Goal: Task Accomplishment & Management: Manage account settings

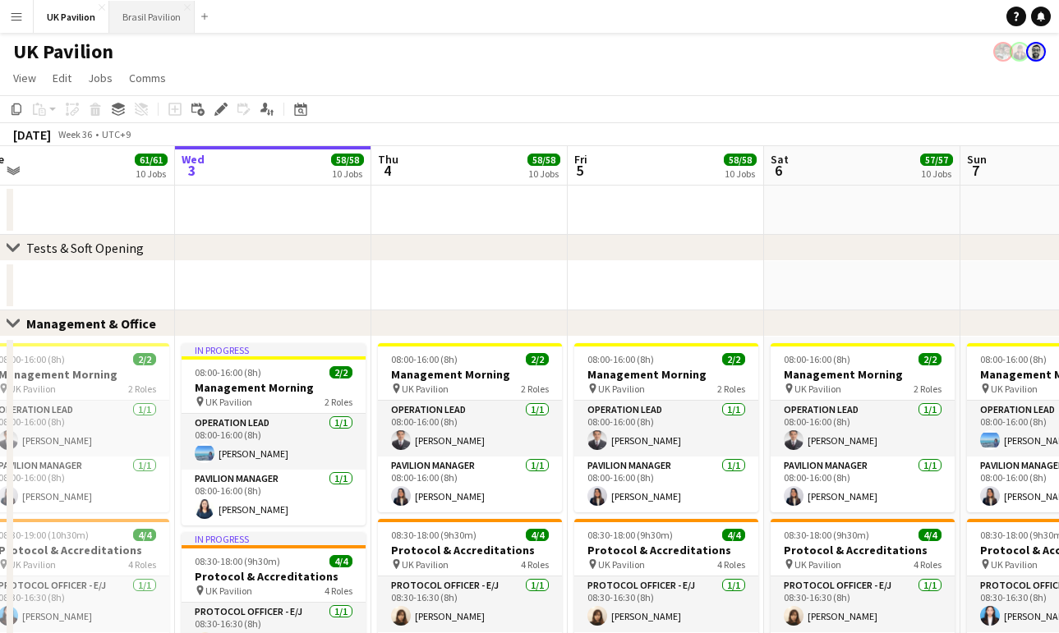
scroll to position [1, 0]
click at [152, 19] on button "Brasil Pavilion Close" at bounding box center [151, 17] width 85 height 32
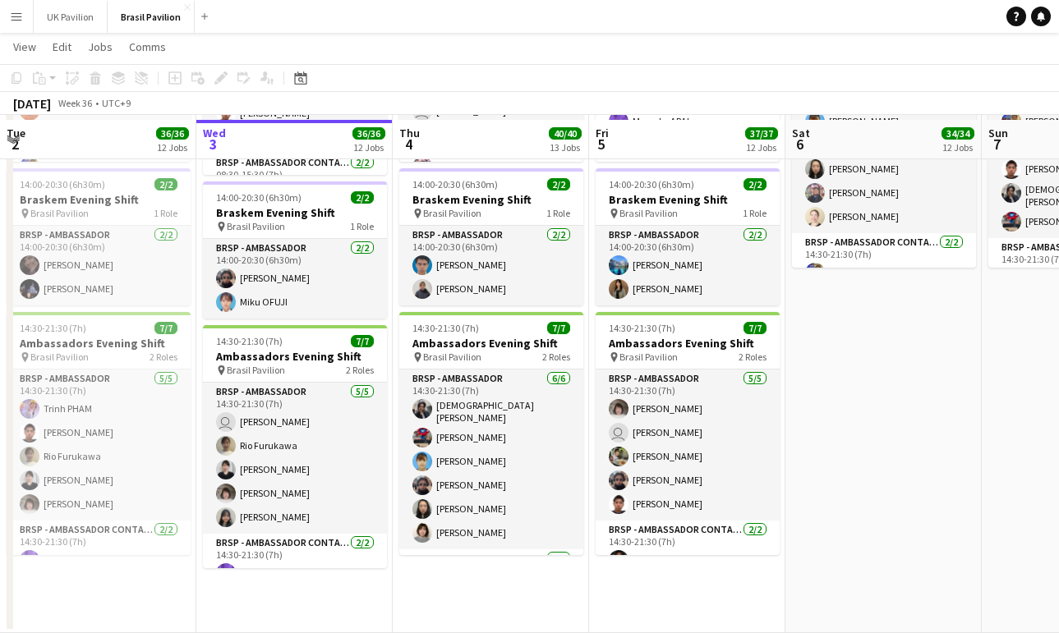
scroll to position [2253, 0]
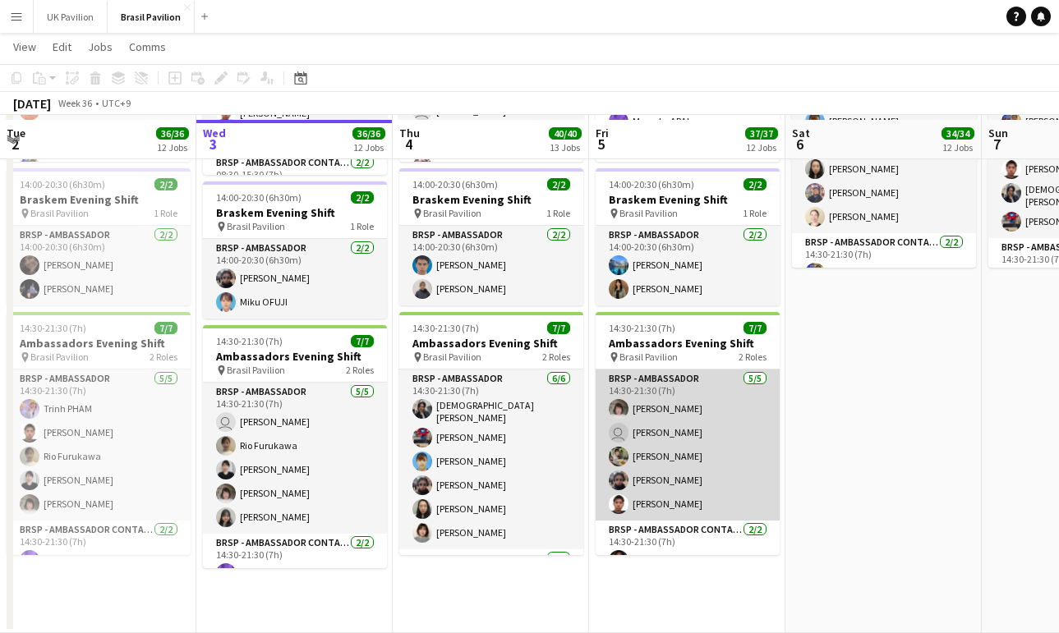
click at [668, 521] on app-card-role "BRSP - Ambassador [DATE] 14:30-21:30 (7h) [PERSON_NAME] user [PERSON_NAME] [PER…" at bounding box center [688, 445] width 184 height 151
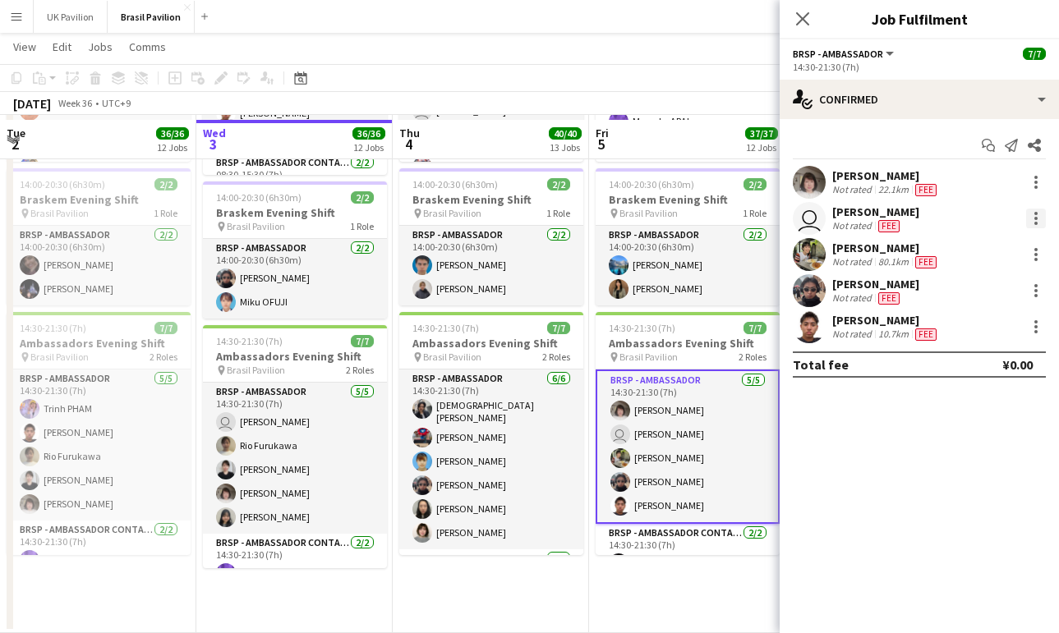
click at [1032, 219] on div at bounding box center [1036, 219] width 20 height 20
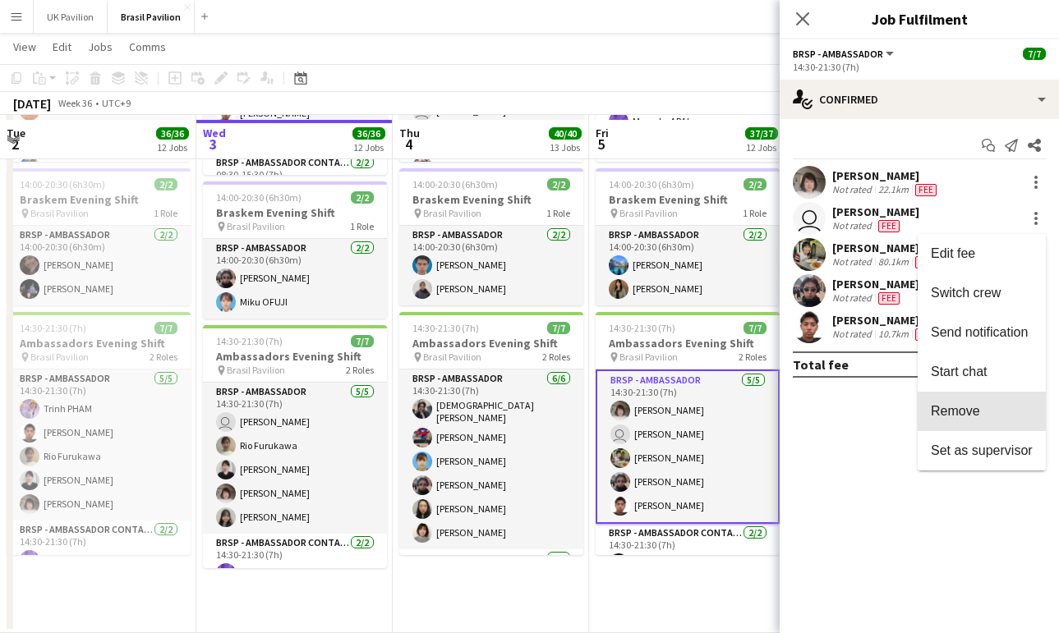
click at [945, 412] on span "Remove" at bounding box center [955, 411] width 49 height 14
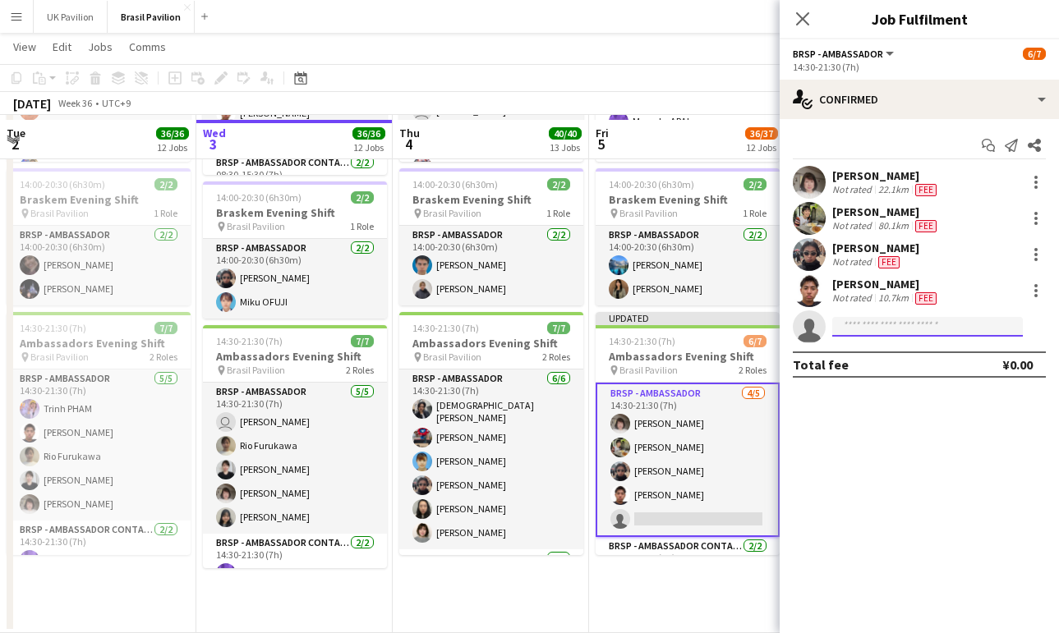
click at [863, 329] on input at bounding box center [927, 327] width 191 height 20
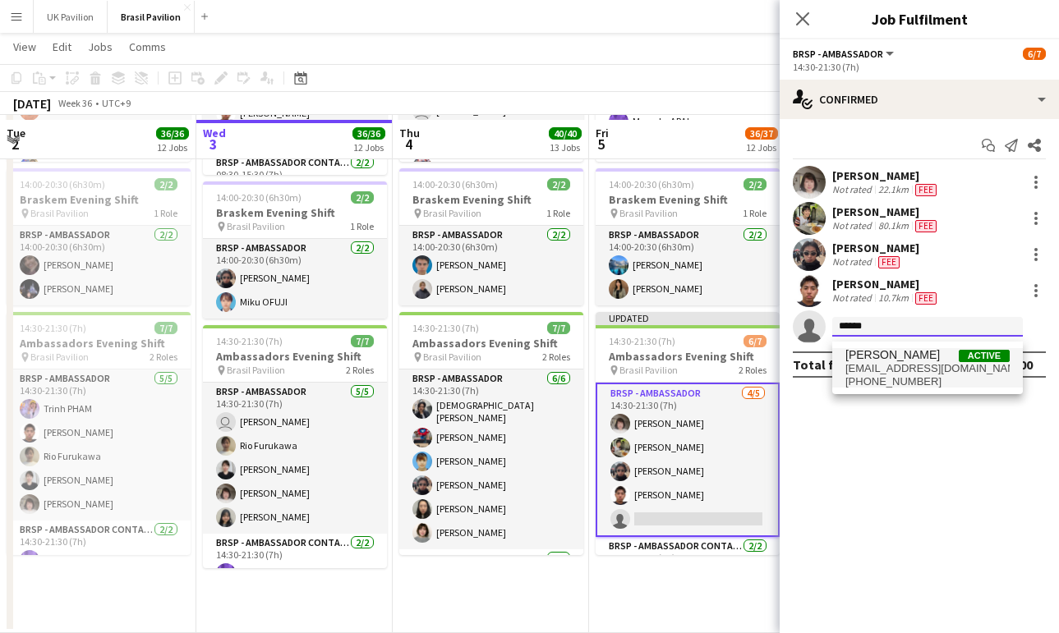
type input "******"
click at [897, 369] on span "[EMAIL_ADDRESS][DOMAIN_NAME]" at bounding box center [927, 368] width 164 height 13
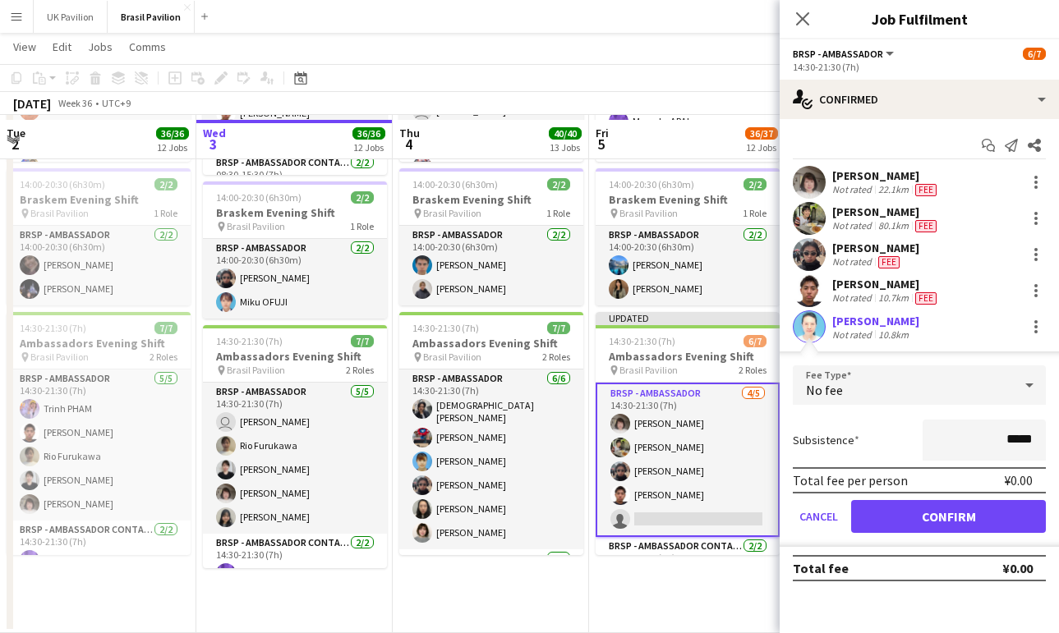
drag, startPoint x: 960, startPoint y: 524, endPoint x: 945, endPoint y: 495, distance: 33.4
click at [961, 521] on button "Confirm" at bounding box center [948, 516] width 195 height 33
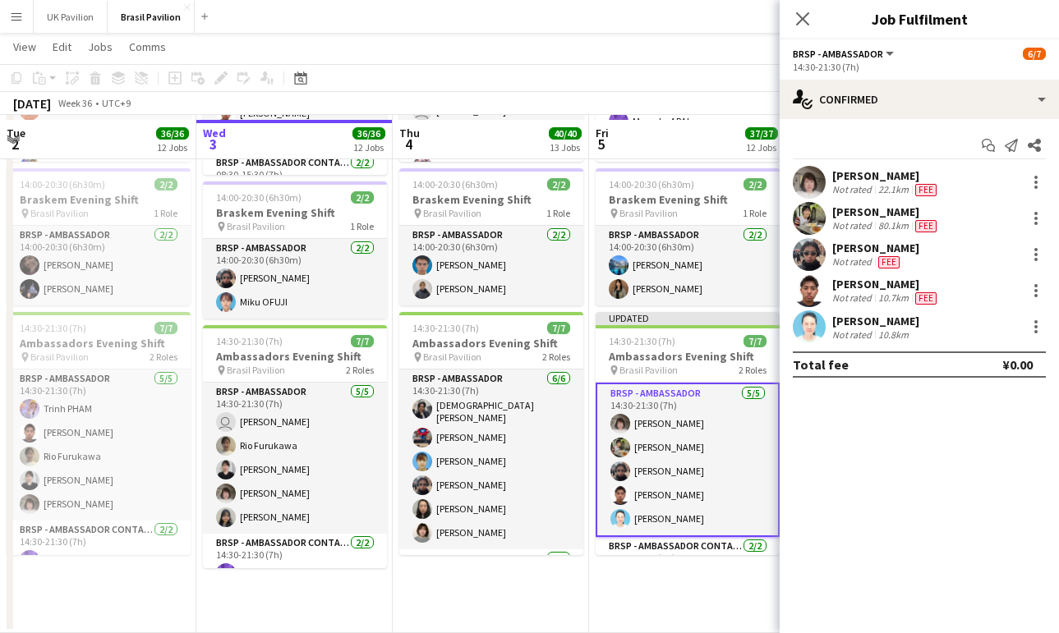
drag, startPoint x: 799, startPoint y: 21, endPoint x: 776, endPoint y: 58, distance: 43.5
click at [799, 22] on icon "Close pop-in" at bounding box center [802, 18] width 13 height 13
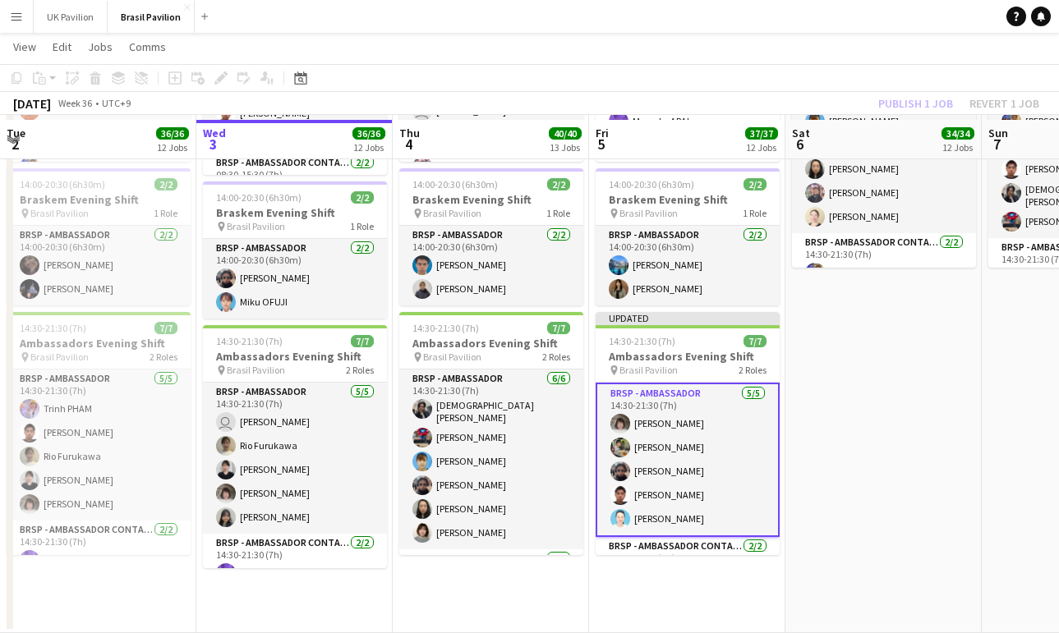
drag, startPoint x: 702, startPoint y: 377, endPoint x: 792, endPoint y: 214, distance: 186.4
click at [704, 364] on h3 "Ambassadors Evening Shift" at bounding box center [688, 356] width 184 height 15
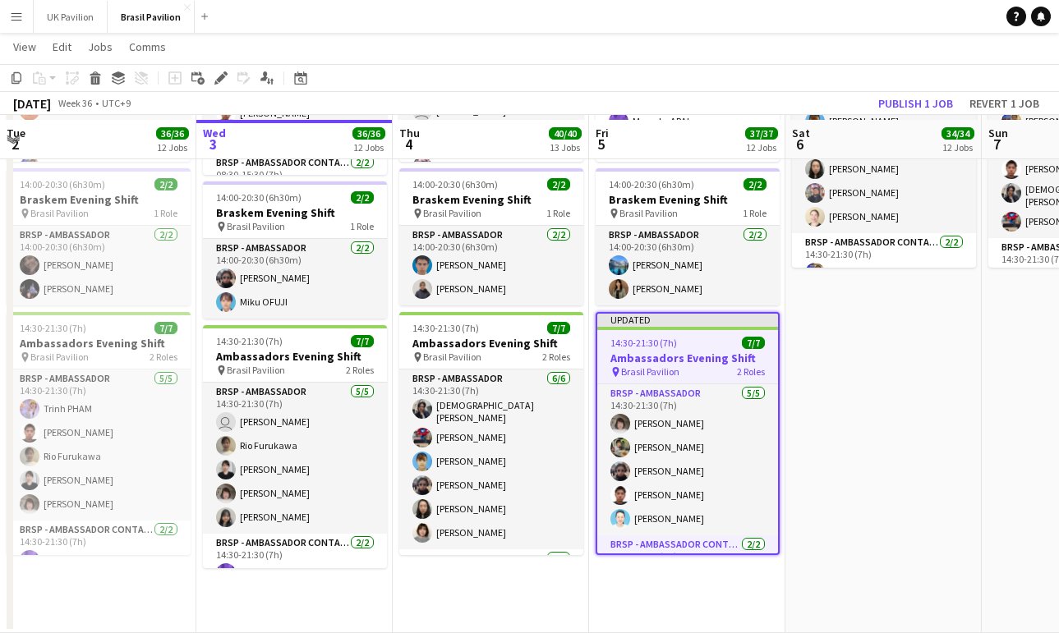
scroll to position [0, 391]
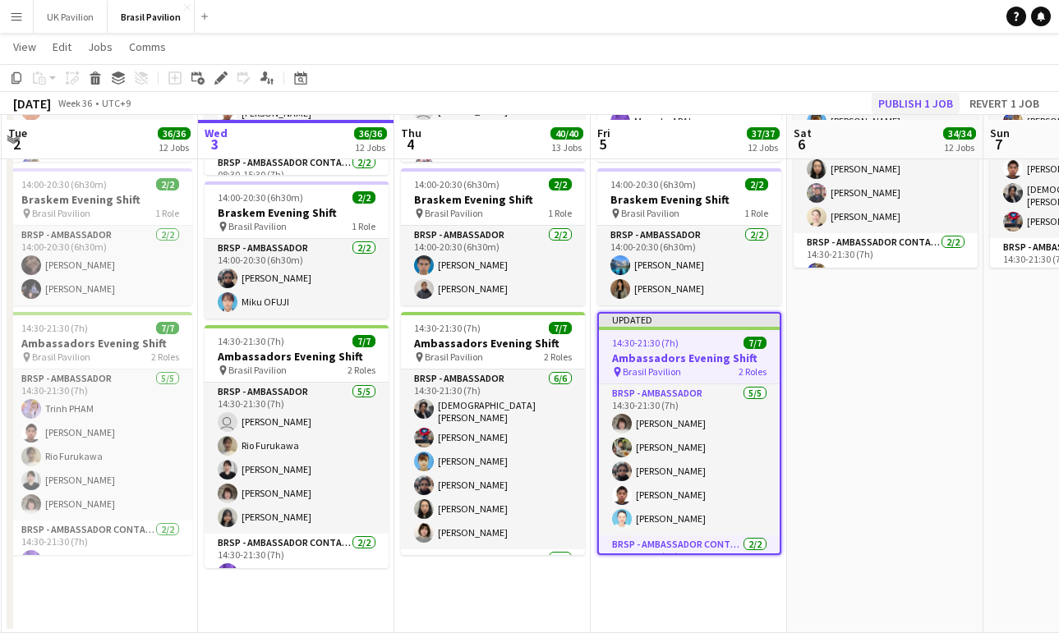
click at [872, 108] on button "Publish 1 job" at bounding box center [916, 103] width 88 height 21
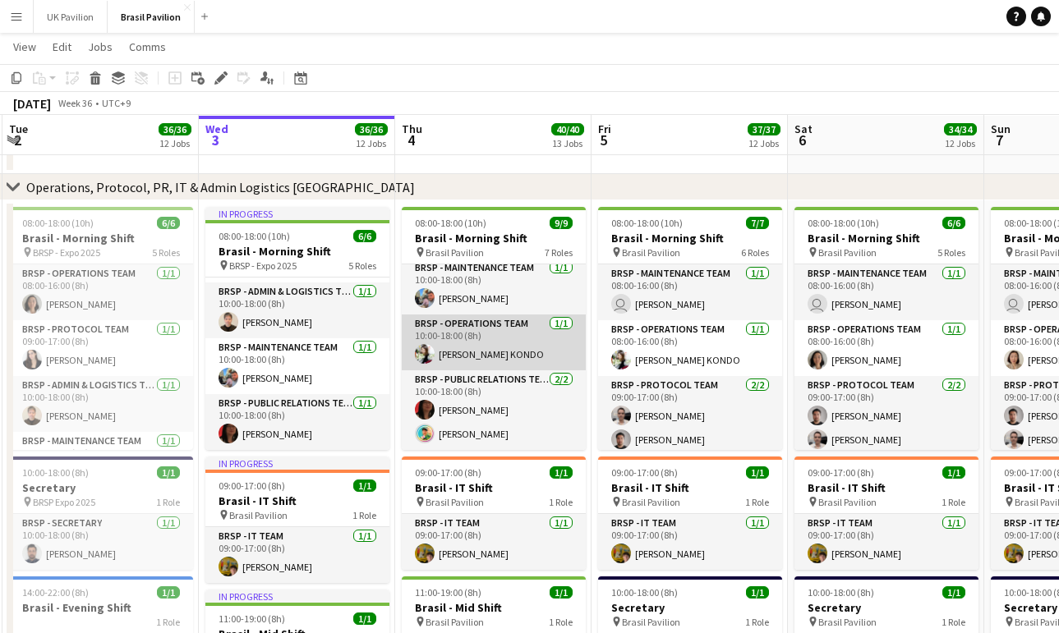
scroll to position [60, 0]
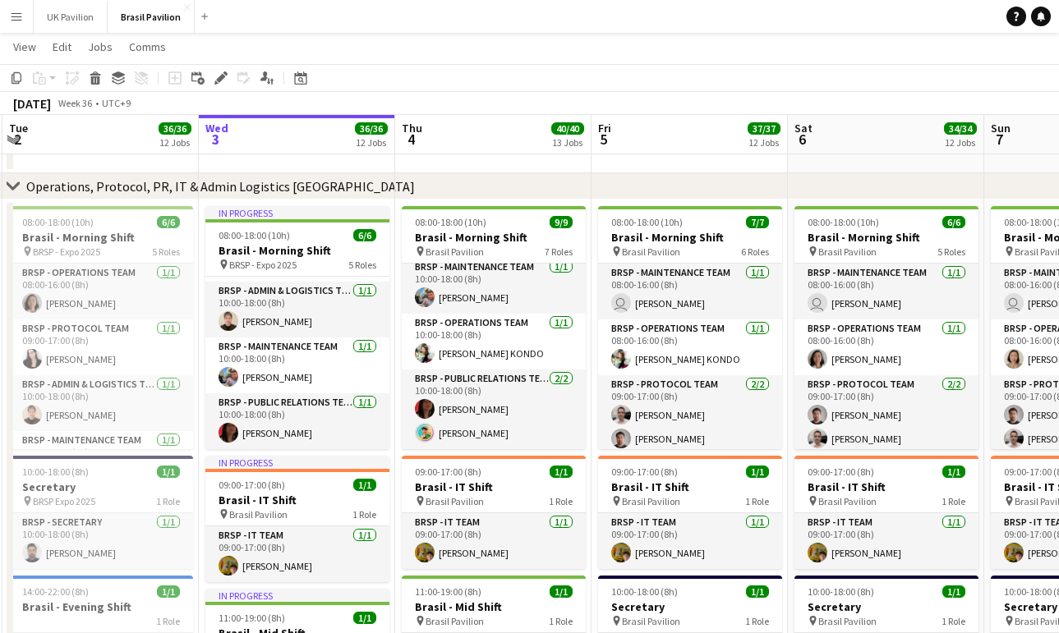
click at [18, 17] on app-icon "Menu" at bounding box center [16, 16] width 13 height 13
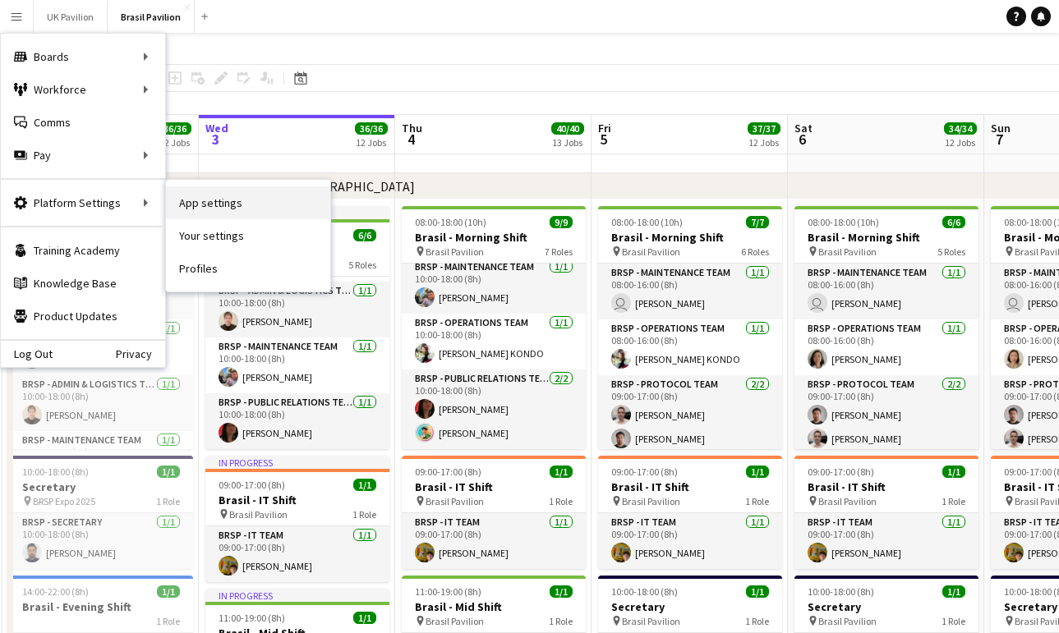
click at [233, 206] on link "App settings" at bounding box center [248, 202] width 164 height 33
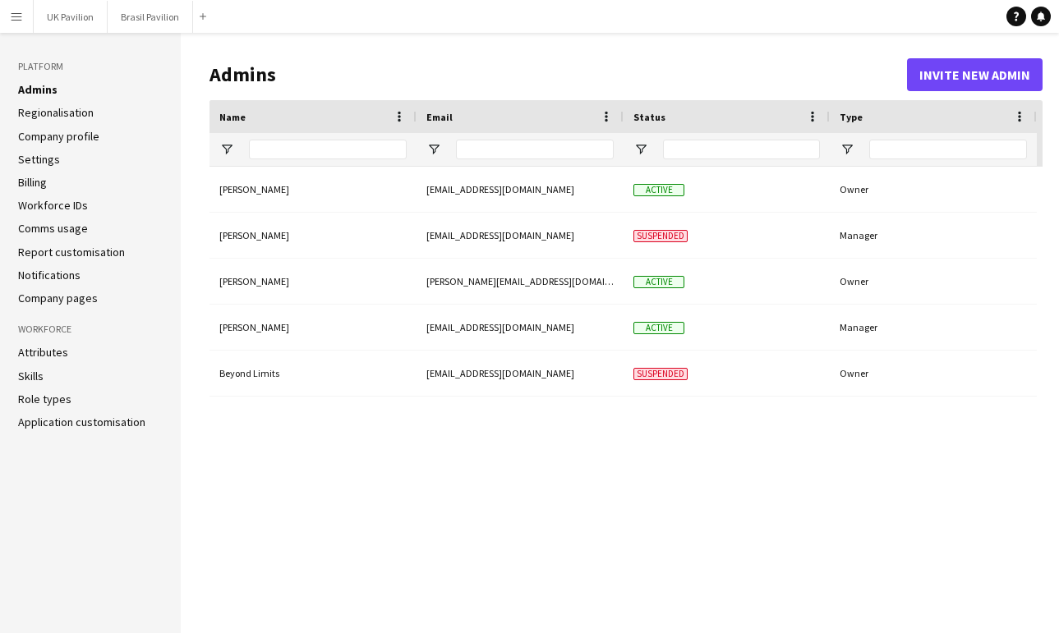
click at [54, 167] on link "Settings" at bounding box center [39, 159] width 42 height 15
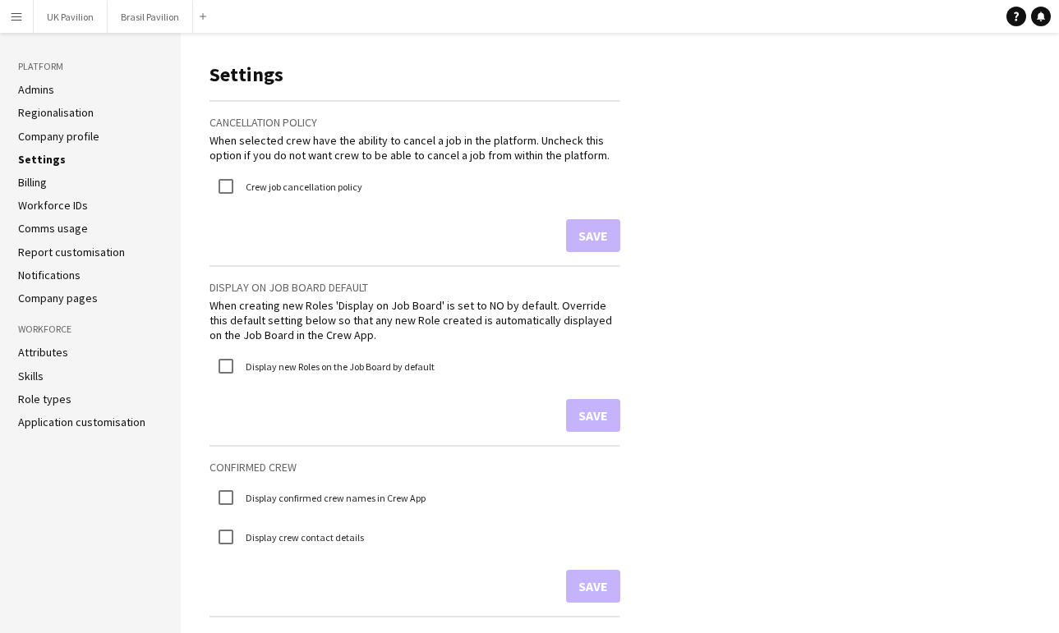
click at [68, 143] on link "Company profile" at bounding box center [58, 136] width 81 height 15
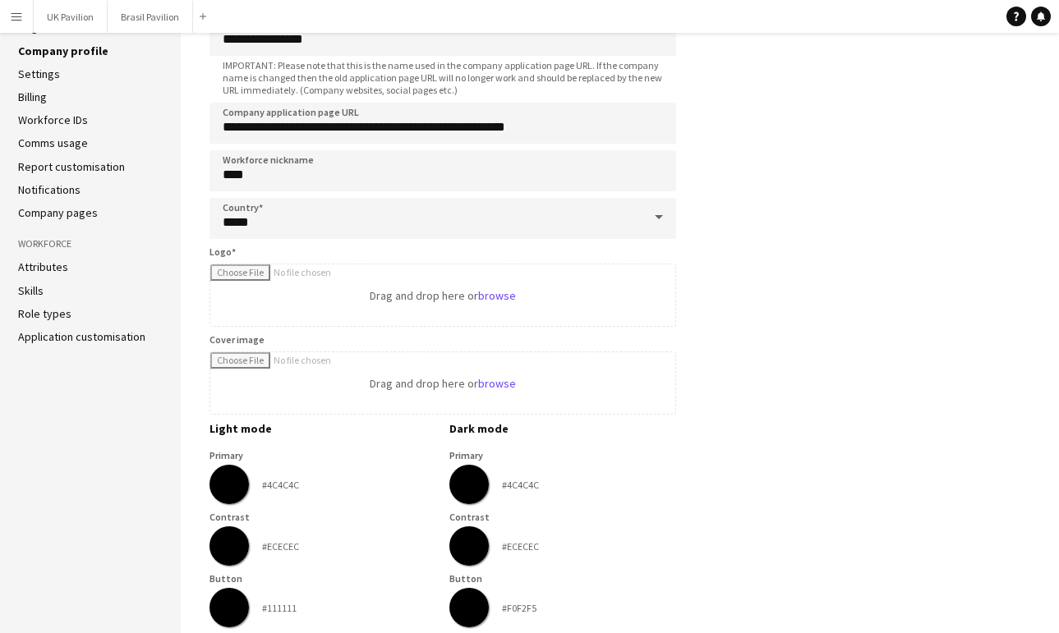
scroll to position [65, 0]
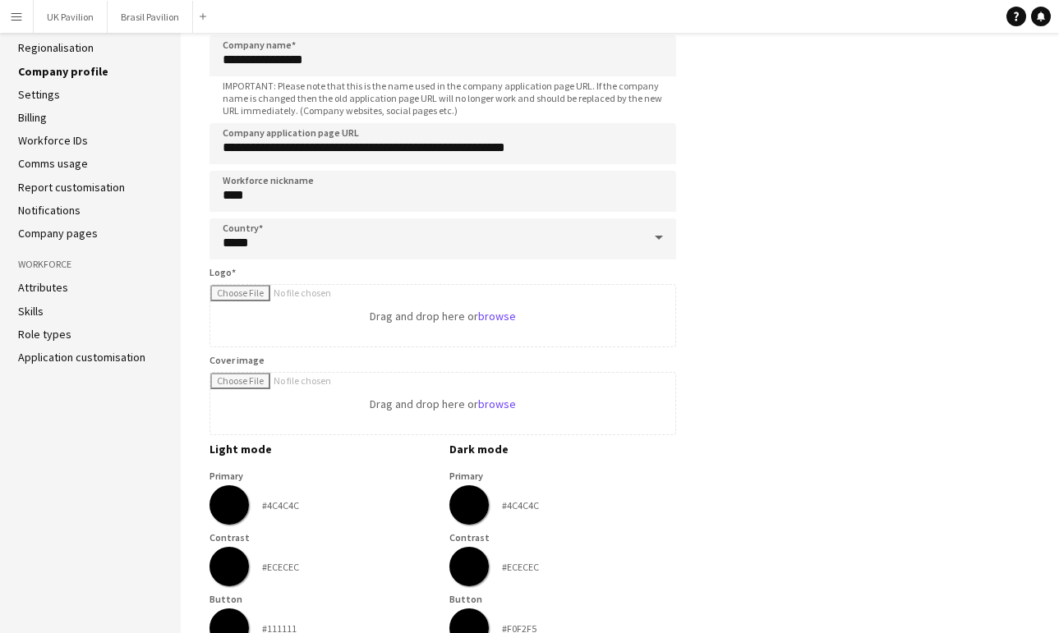
click at [38, 195] on link "Report customisation" at bounding box center [71, 187] width 107 height 15
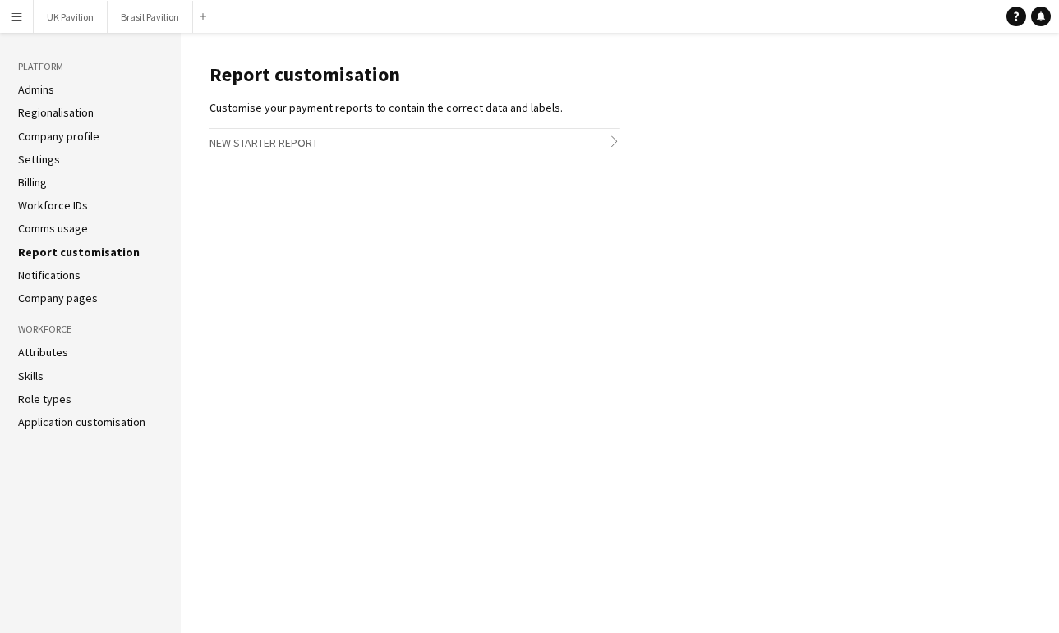
click at [51, 283] on link "Notifications" at bounding box center [49, 275] width 62 height 15
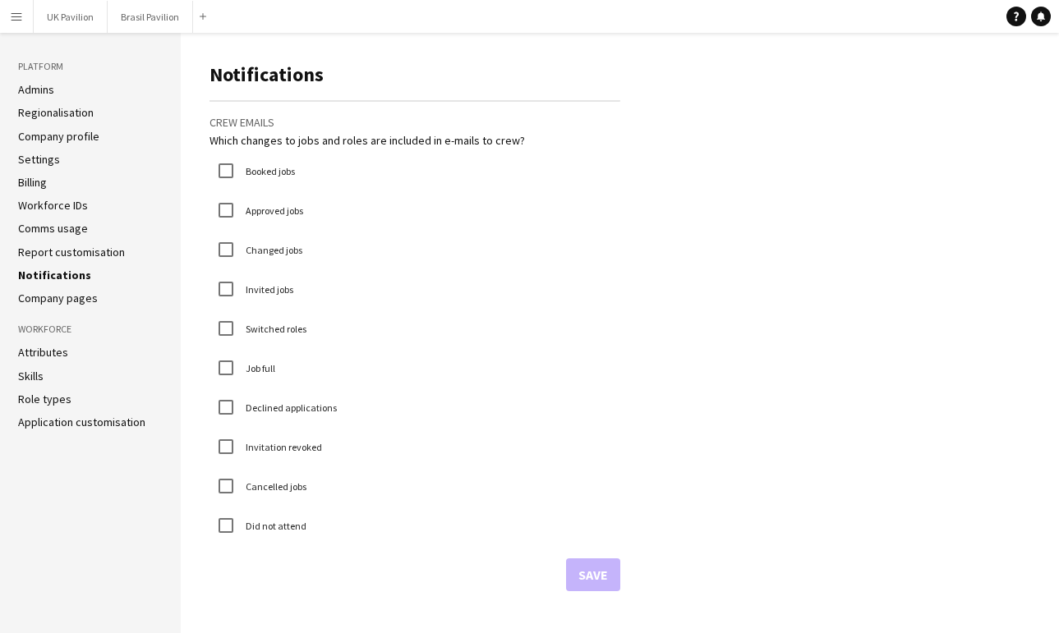
click at [83, 236] on link "Comms usage" at bounding box center [53, 228] width 70 height 15
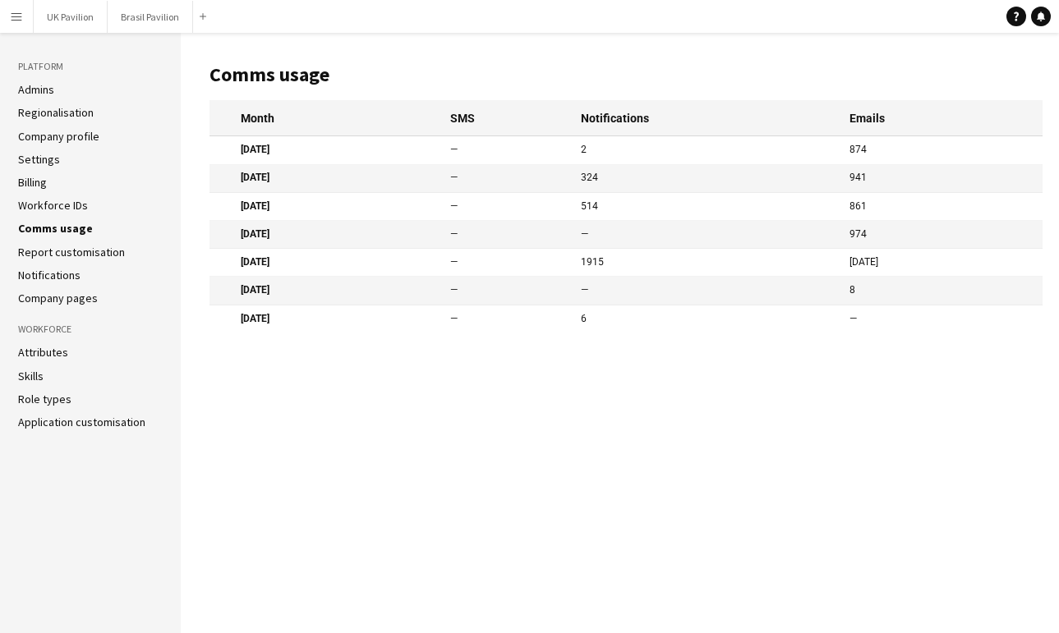
click at [600, 162] on mat-cell "2" at bounding box center [707, 150] width 269 height 28
click at [272, 160] on mat-cell "[DATE]" at bounding box center [326, 150] width 233 height 28
click at [58, 260] on link "Report customisation" at bounding box center [71, 252] width 107 height 15
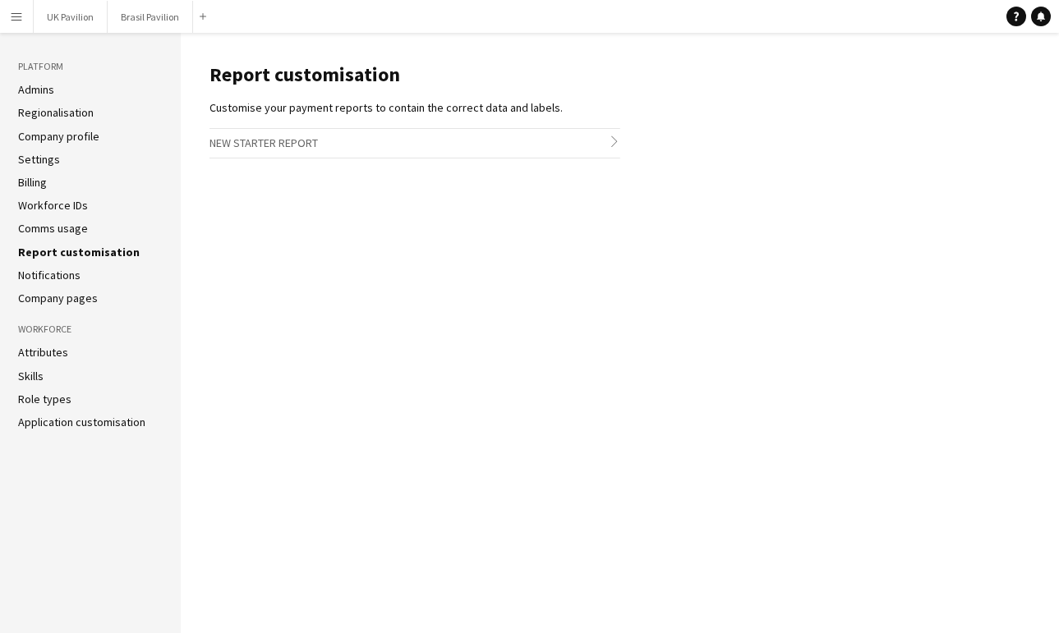
click at [48, 283] on link "Notifications" at bounding box center [49, 275] width 62 height 15
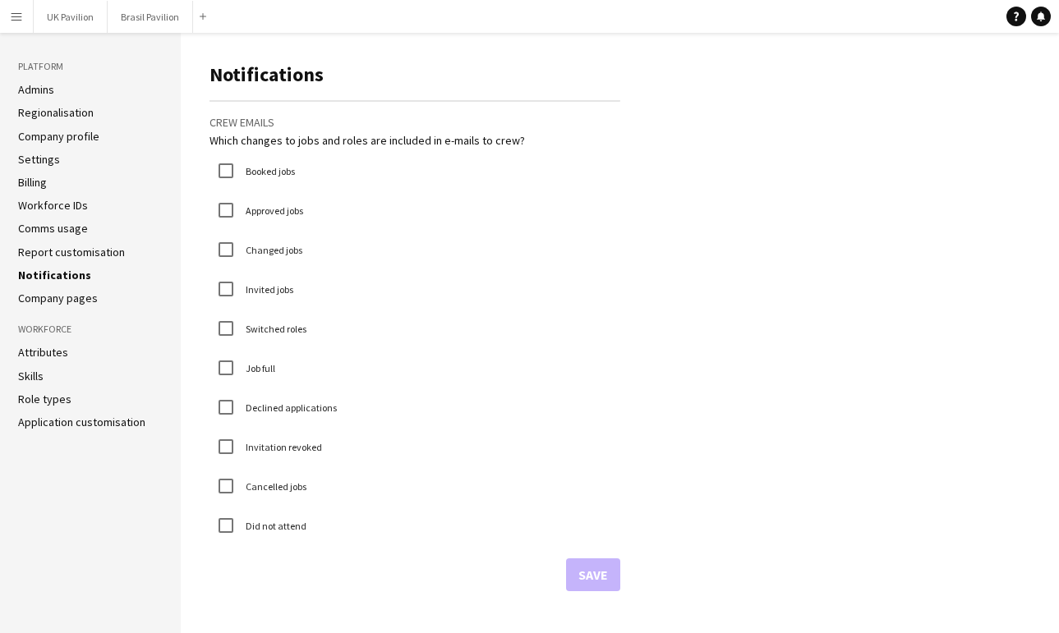
click at [53, 306] on link "Company pages" at bounding box center [58, 298] width 80 height 15
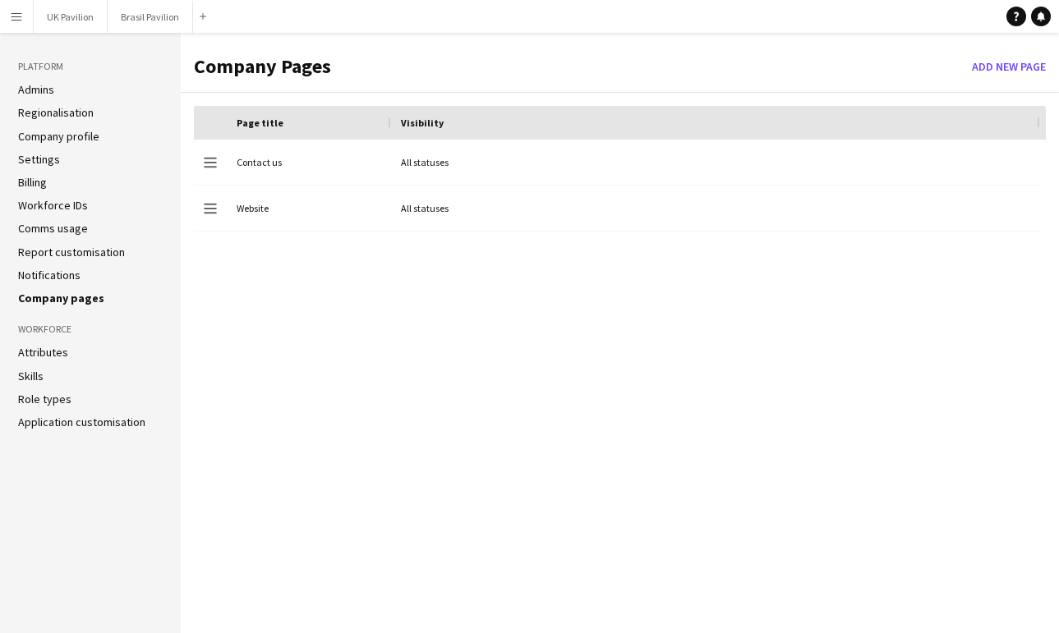
click at [36, 360] on link "Attributes" at bounding box center [43, 352] width 50 height 15
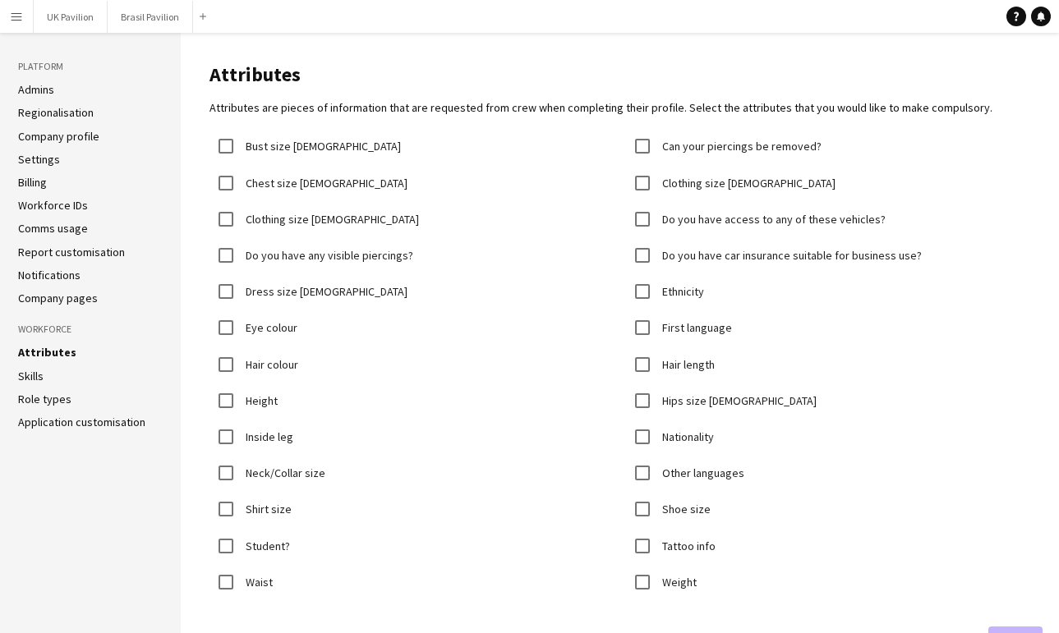
click at [29, 384] on link "Skills" at bounding box center [30, 376] width 25 height 15
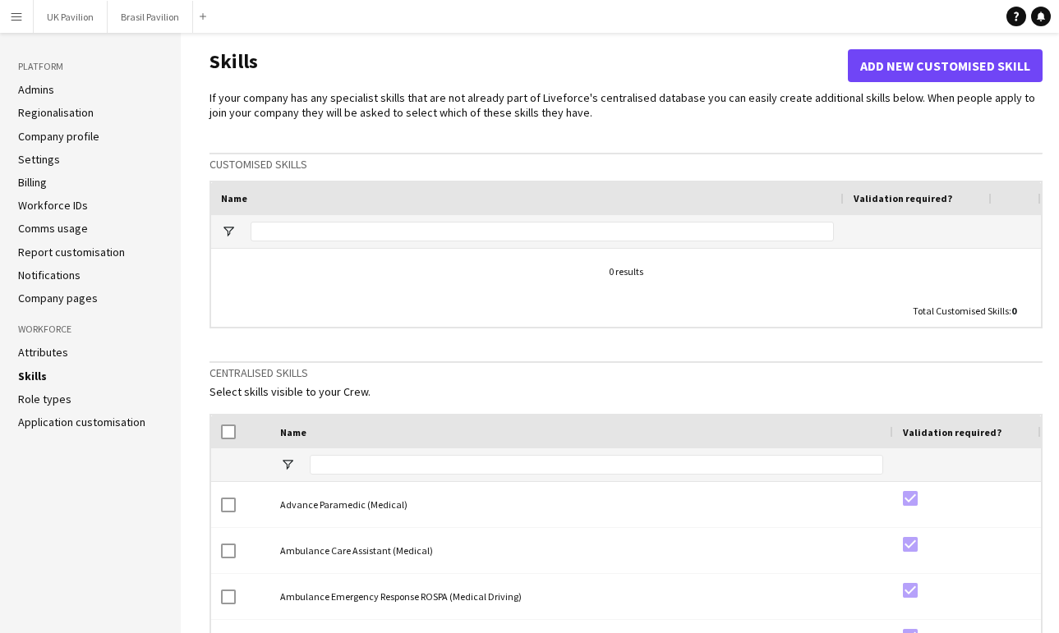
click at [51, 407] on link "Role types" at bounding box center [44, 399] width 53 height 15
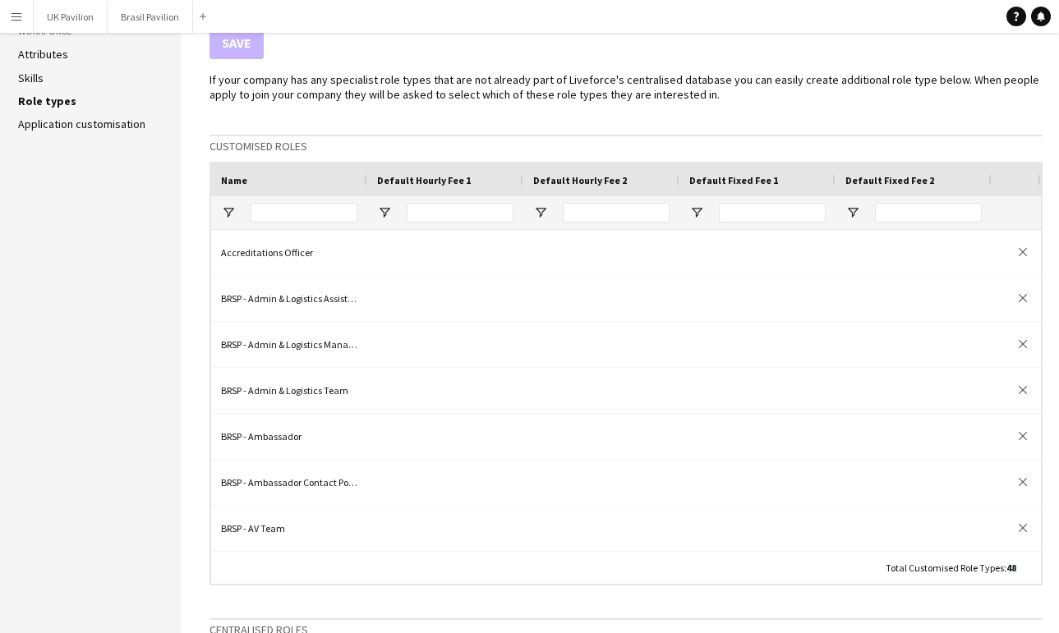
scroll to position [124, 0]
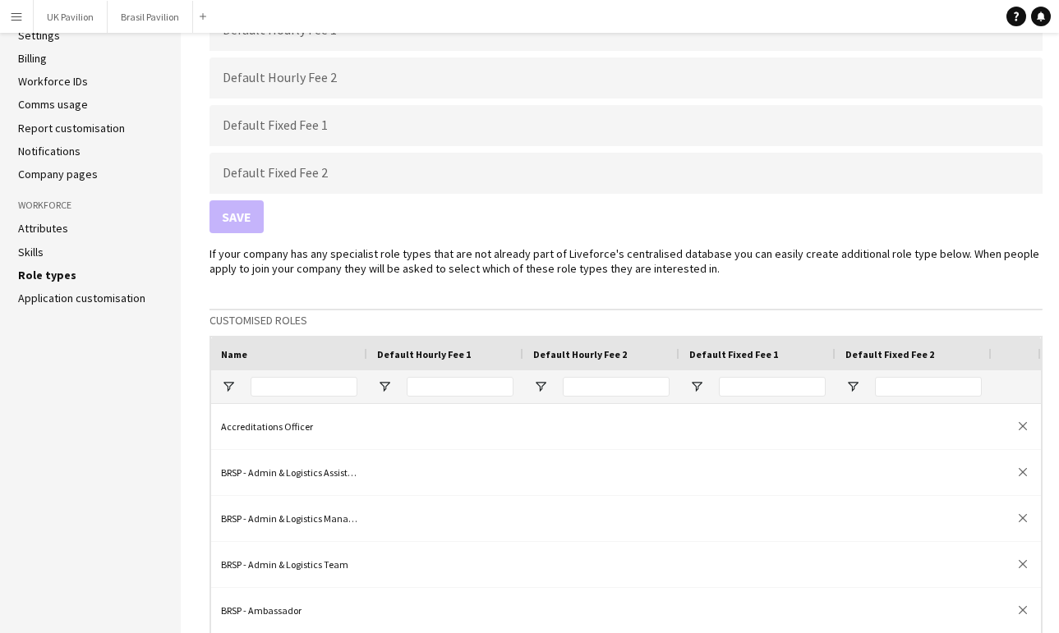
click at [55, 306] on link "Application customisation" at bounding box center [81, 298] width 127 height 15
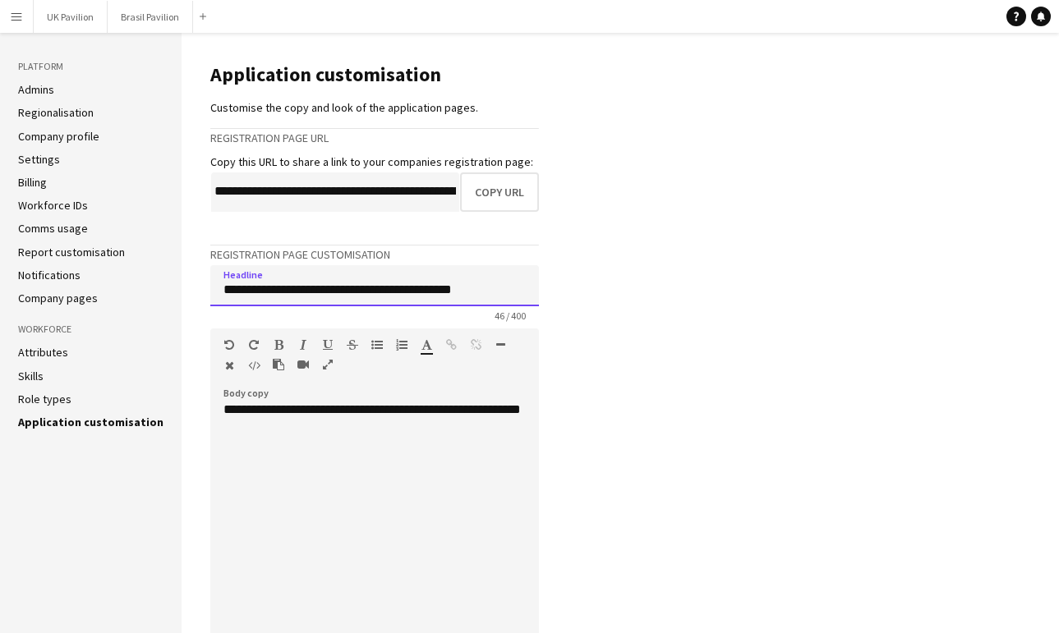
drag, startPoint x: 457, startPoint y: 325, endPoint x: 1, endPoint y: 309, distance: 456.3
click at [0, 321] on html "Menu Boards Boards Boards All jobs Status Workforce Workforce My Workforce Recr…" at bounding box center [529, 505] width 1059 height 1011
click at [937, 550] on main "**********" at bounding box center [620, 522] width 877 height 979
click at [48, 120] on link "Regionalisation" at bounding box center [56, 112] width 76 height 15
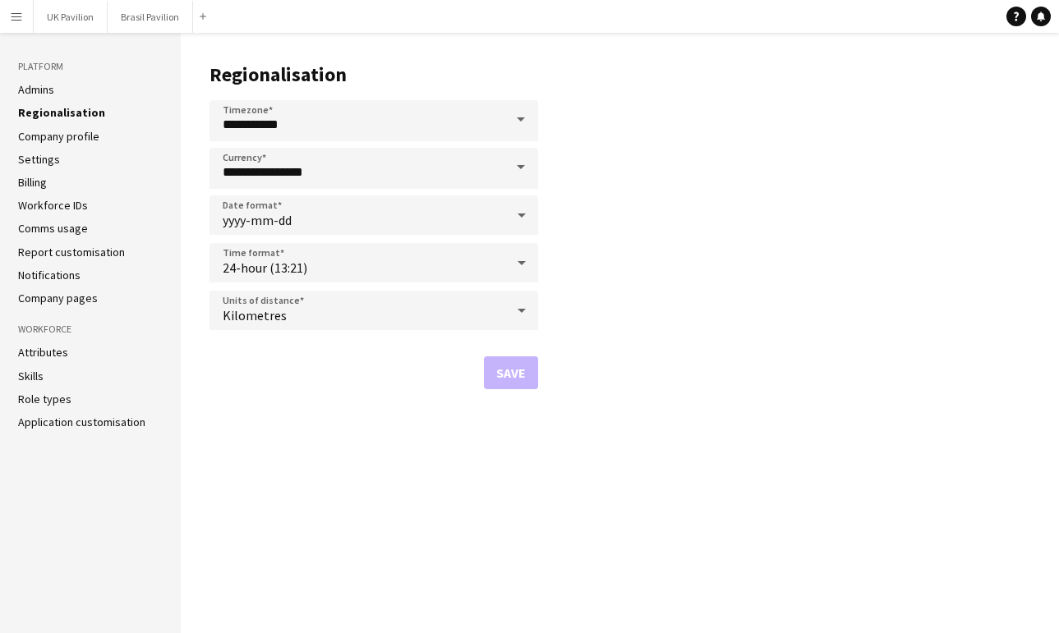
click at [50, 144] on link "Company profile" at bounding box center [58, 136] width 81 height 15
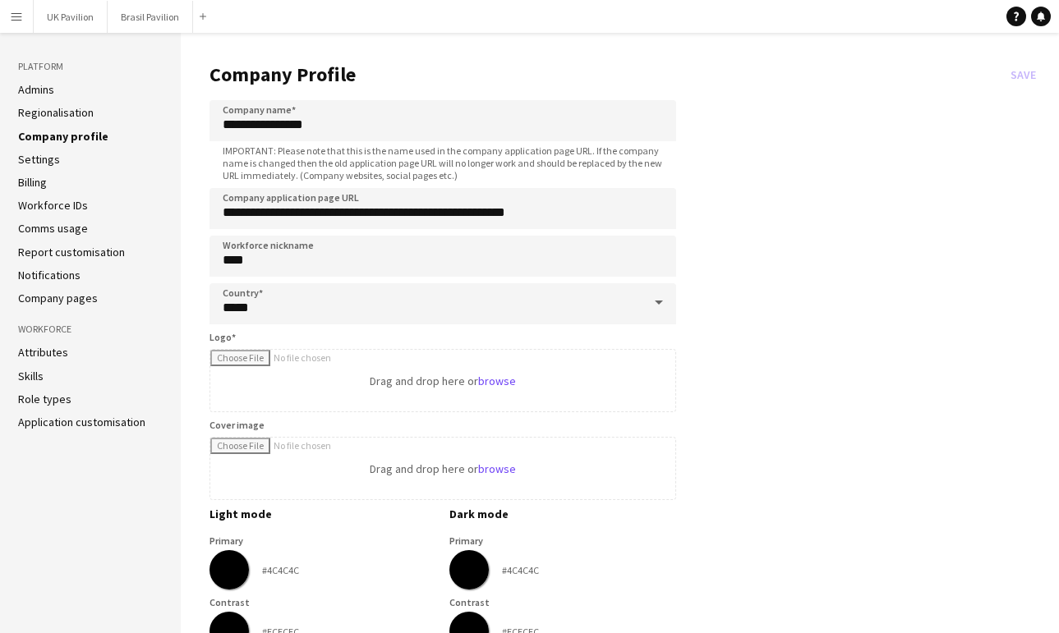
click at [53, 167] on link "Settings" at bounding box center [39, 159] width 42 height 15
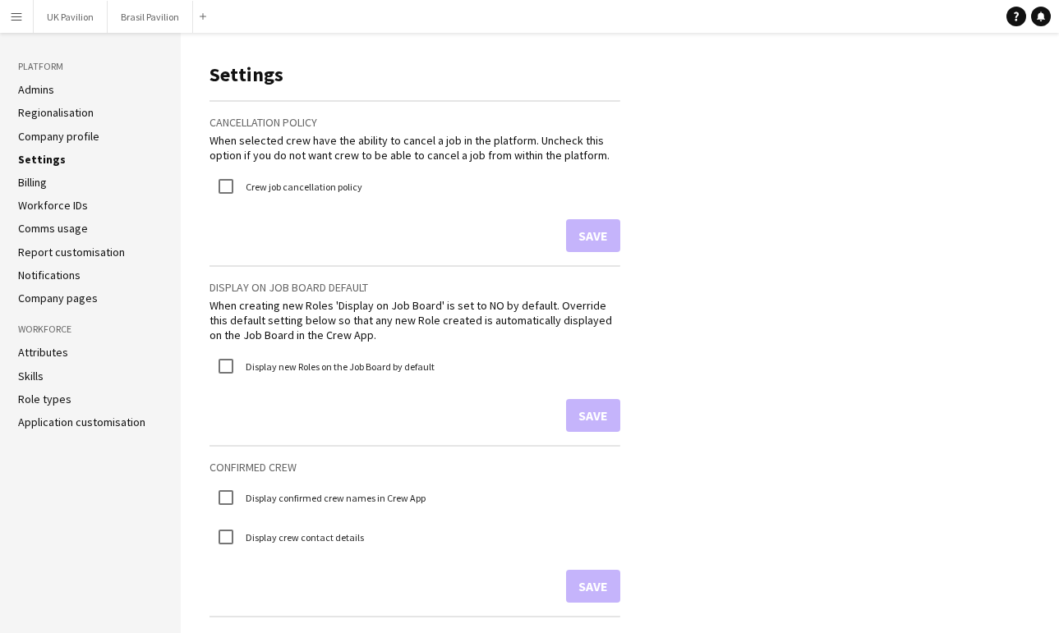
click at [44, 90] on link "Admins" at bounding box center [36, 89] width 36 height 15
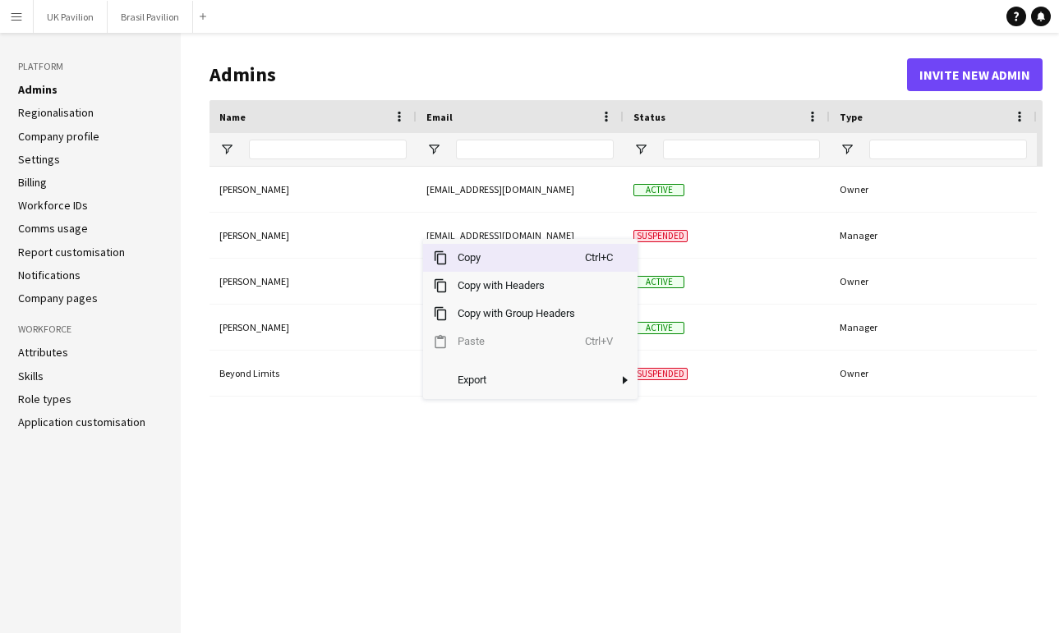
click at [940, 532] on div "Christophe Leroy [EMAIL_ADDRESS][DOMAIN_NAME] Active Owner [PERSON_NAME] [EMAIL…" at bounding box center [626, 387] width 833 height 441
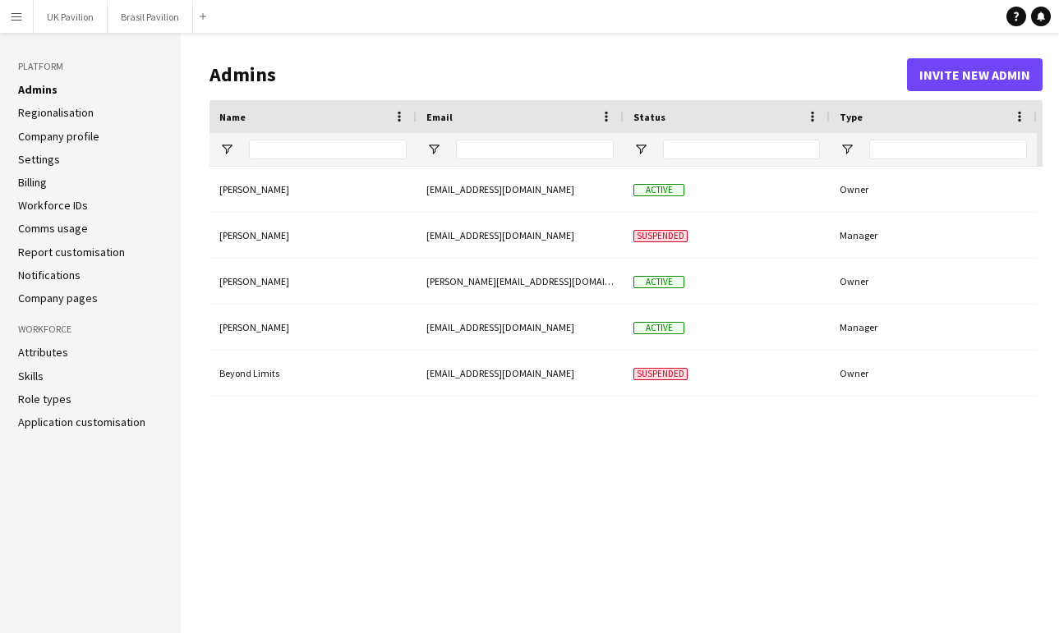
click at [17, 19] on app-icon "Menu" at bounding box center [16, 16] width 13 height 13
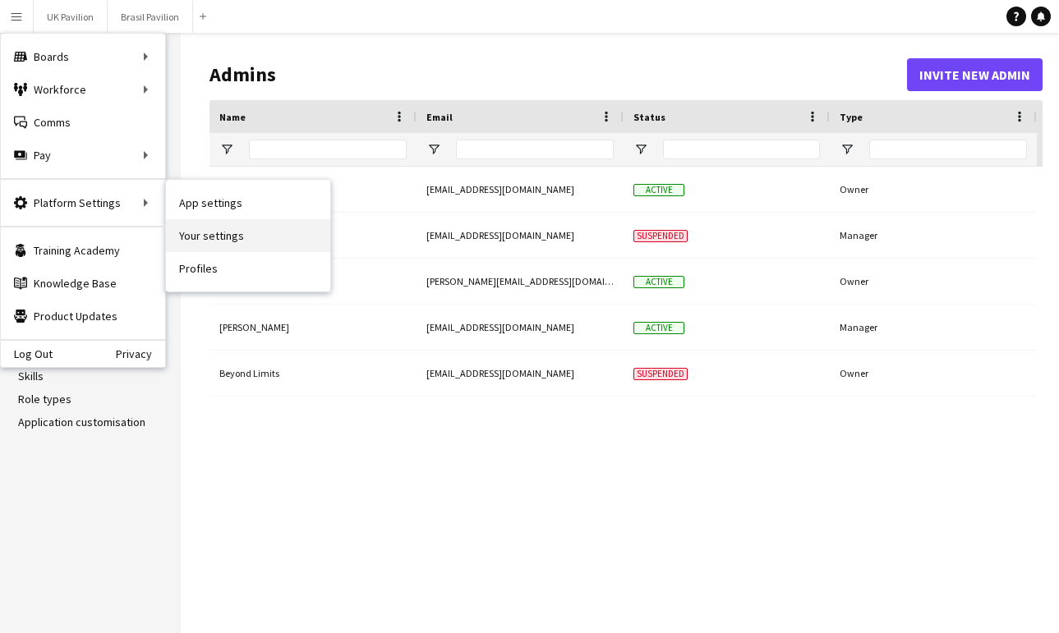
click at [232, 237] on link "Your settings" at bounding box center [248, 235] width 164 height 33
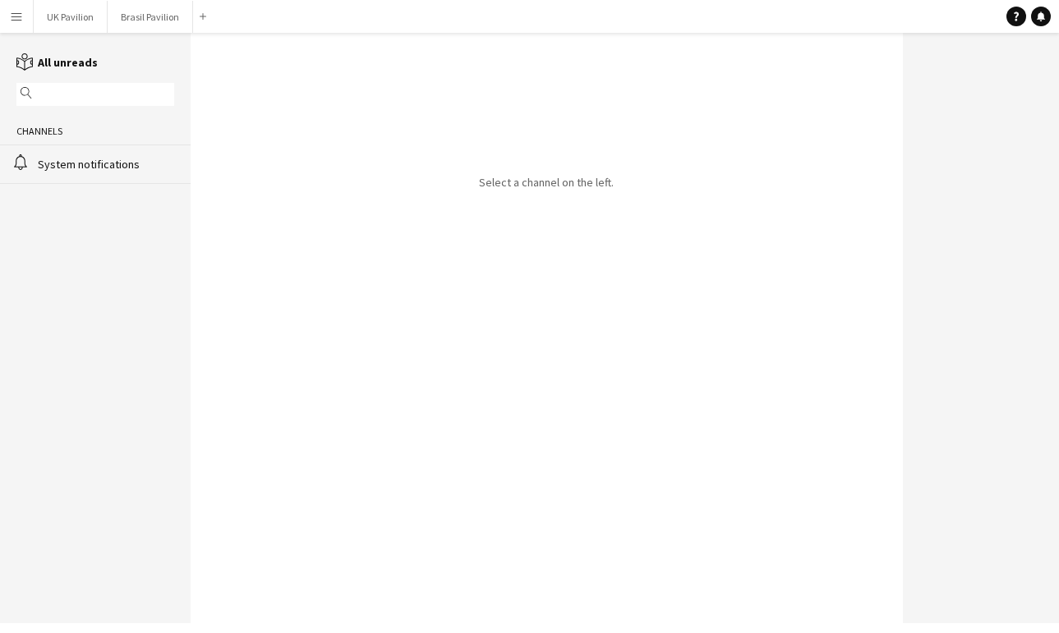
click at [111, 172] on div "System notifications" at bounding box center [106, 164] width 136 height 15
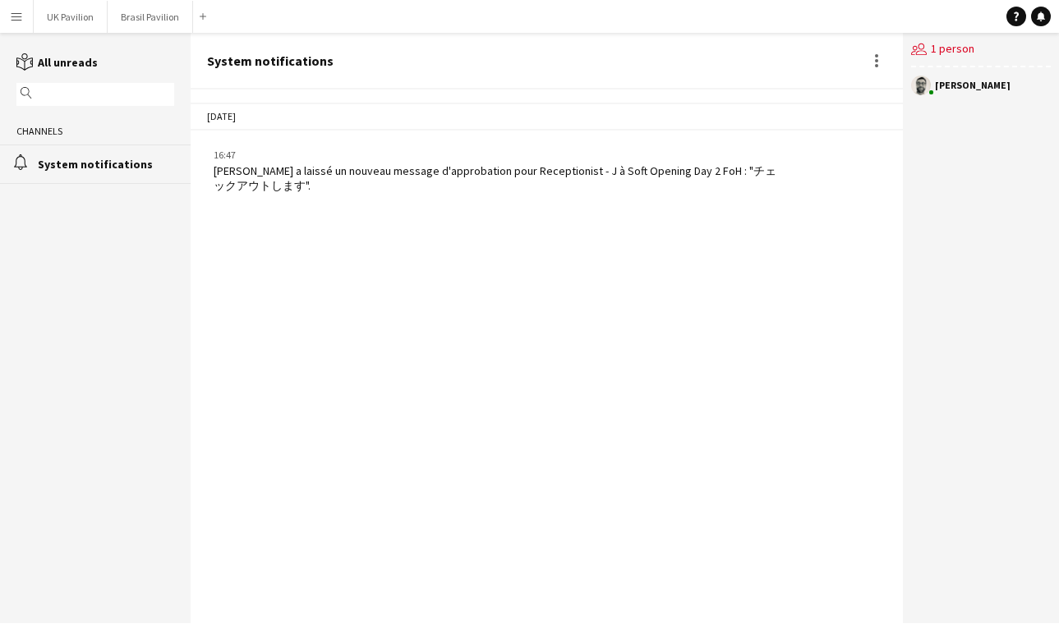
click at [381, 193] on div "[PERSON_NAME] a laissé un nouveau message d'approbation pour Receptionist - J à…" at bounding box center [495, 178] width 563 height 30
click at [334, 180] on div "三宅 優 a laissé un nouveau message d'approbation pour Receptionist - J à Soft Ope…" at bounding box center [495, 178] width 563 height 30
drag, startPoint x: 219, startPoint y: 179, endPoint x: 252, endPoint y: 169, distance: 34.3
click at [220, 178] on div "三宅 優 a laissé un nouveau message d'approbation pour Receptionist - J à Soft Ope…" at bounding box center [495, 178] width 563 height 30
click at [937, 54] on div "users2 1 person" at bounding box center [981, 50] width 140 height 35
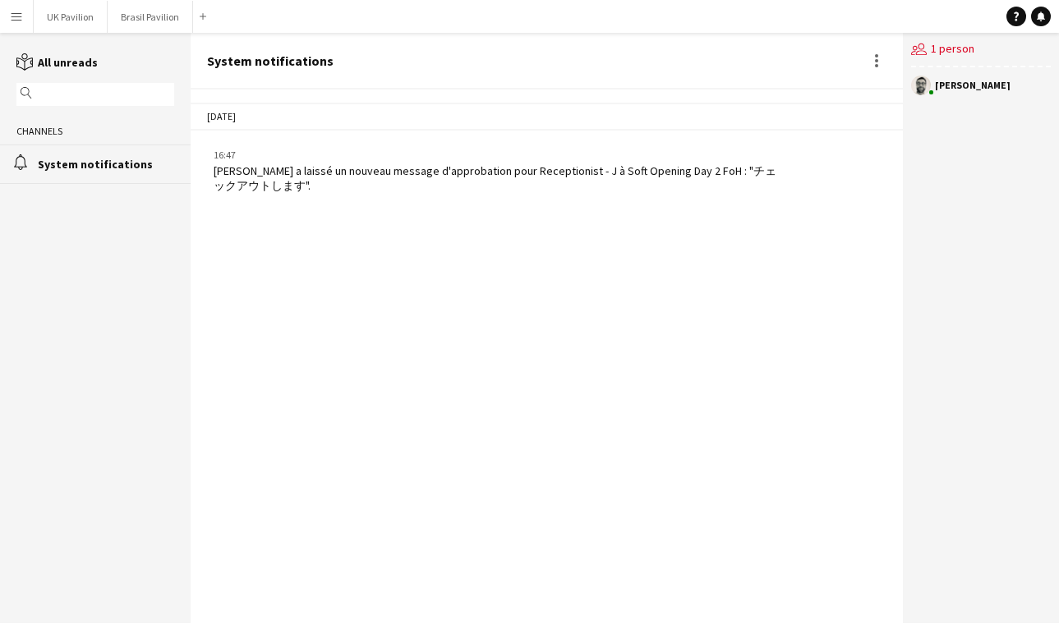
click at [941, 89] on div "[PERSON_NAME]" at bounding box center [973, 86] width 76 height 10
click at [378, 193] on div "三宅 優 a laissé un nouveau message d'approbation pour Receptionist - J à Soft Ope…" at bounding box center [495, 178] width 563 height 30
click at [291, 191] on div "三宅 優 a laissé un nouveau message d'approbation pour Receptionist - J à Soft Ope…" at bounding box center [495, 178] width 563 height 30
click at [113, 172] on div "System notifications" at bounding box center [106, 164] width 136 height 15
click at [236, 119] on div "2025-04-06" at bounding box center [547, 117] width 712 height 28
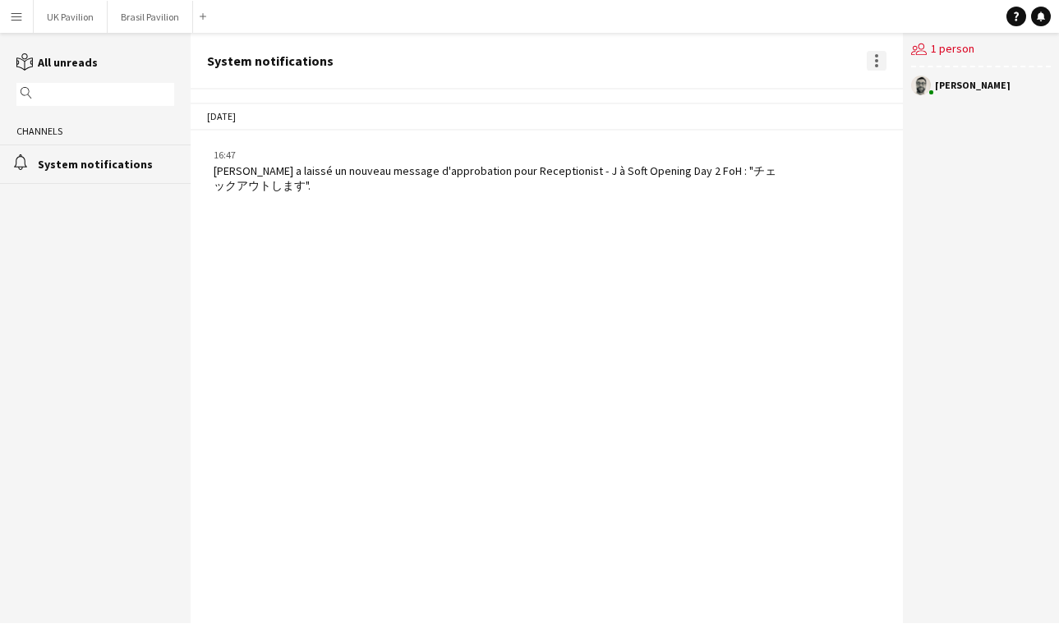
click at [873, 61] on div at bounding box center [877, 61] width 20 height 20
click at [893, 96] on span "Delete" at bounding box center [911, 91] width 38 height 14
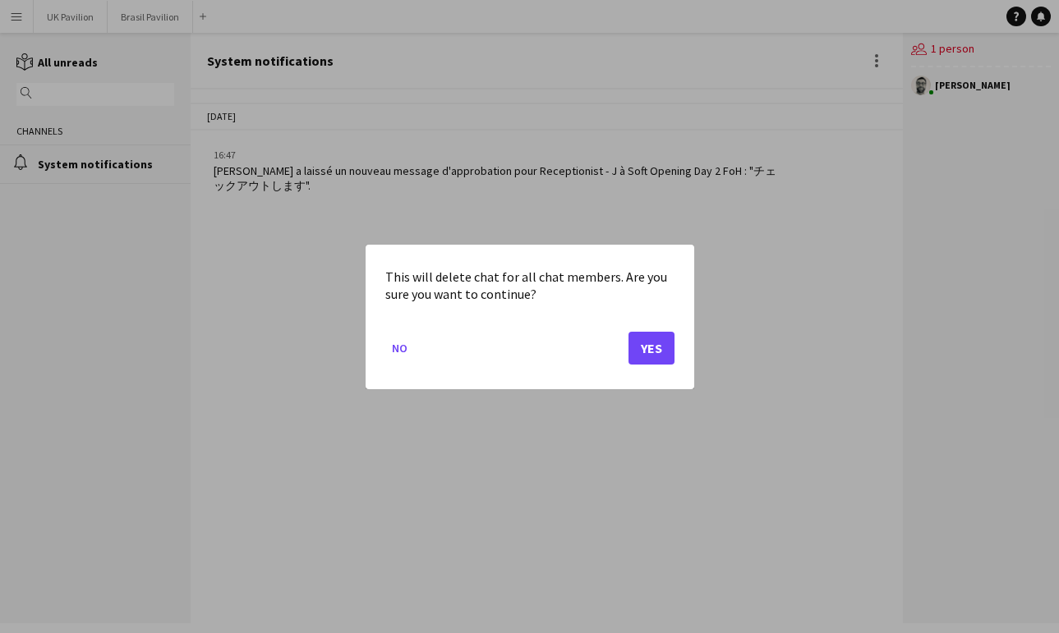
click at [662, 355] on button "Yes" at bounding box center [652, 347] width 46 height 33
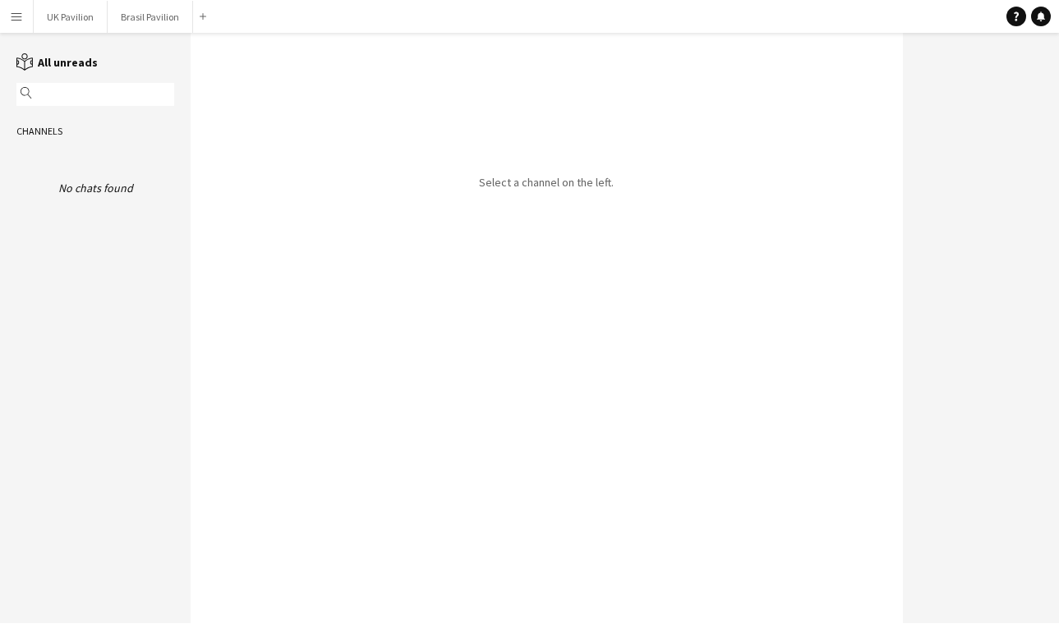
click at [14, 19] on app-icon "Menu" at bounding box center [16, 16] width 13 height 13
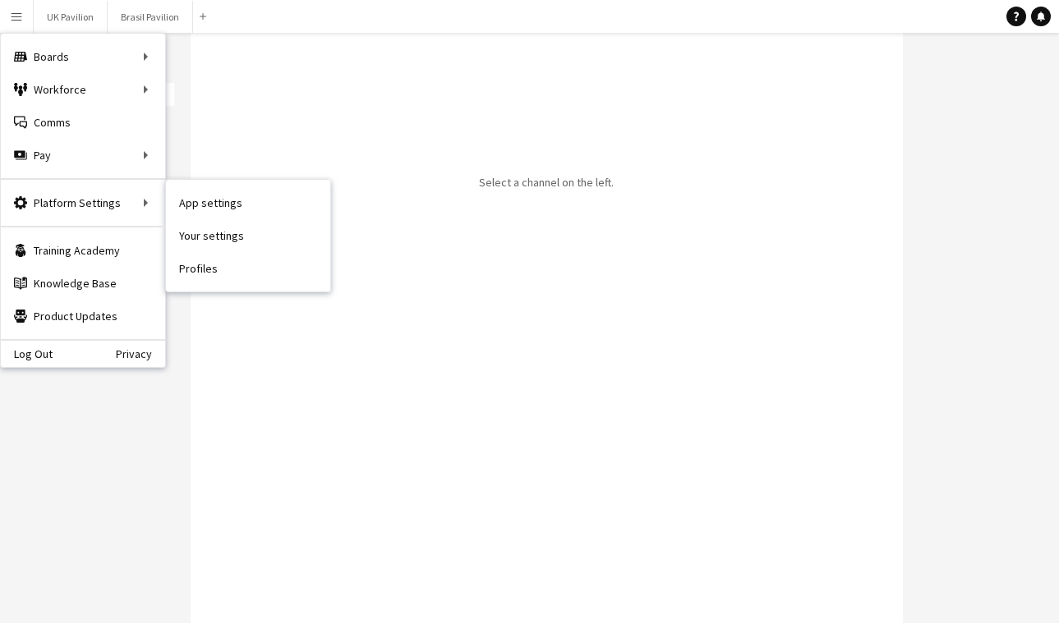
click at [223, 276] on link "Profiles" at bounding box center [248, 268] width 164 height 33
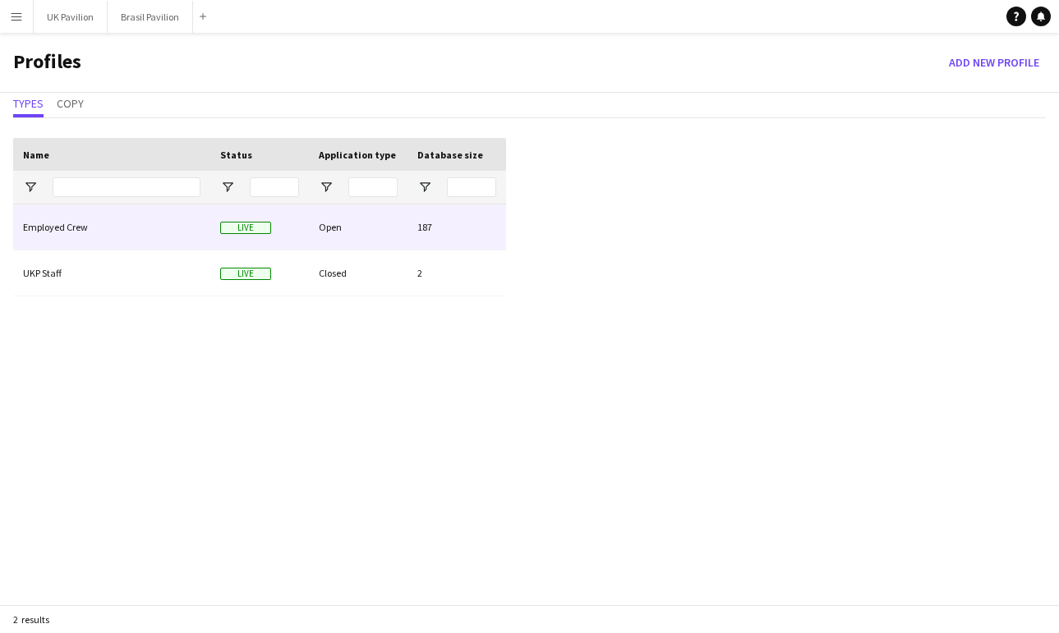
click at [99, 238] on div "Employed Crew" at bounding box center [111, 227] width 197 height 45
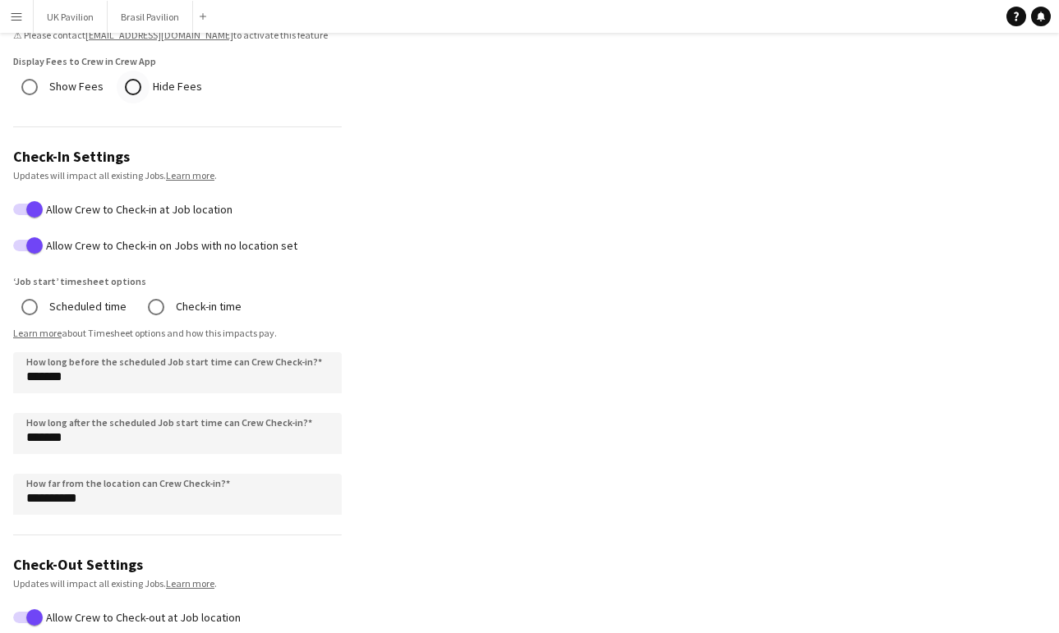
scroll to position [497, 0]
click at [19, 262] on span "button" at bounding box center [34, 245] width 33 height 33
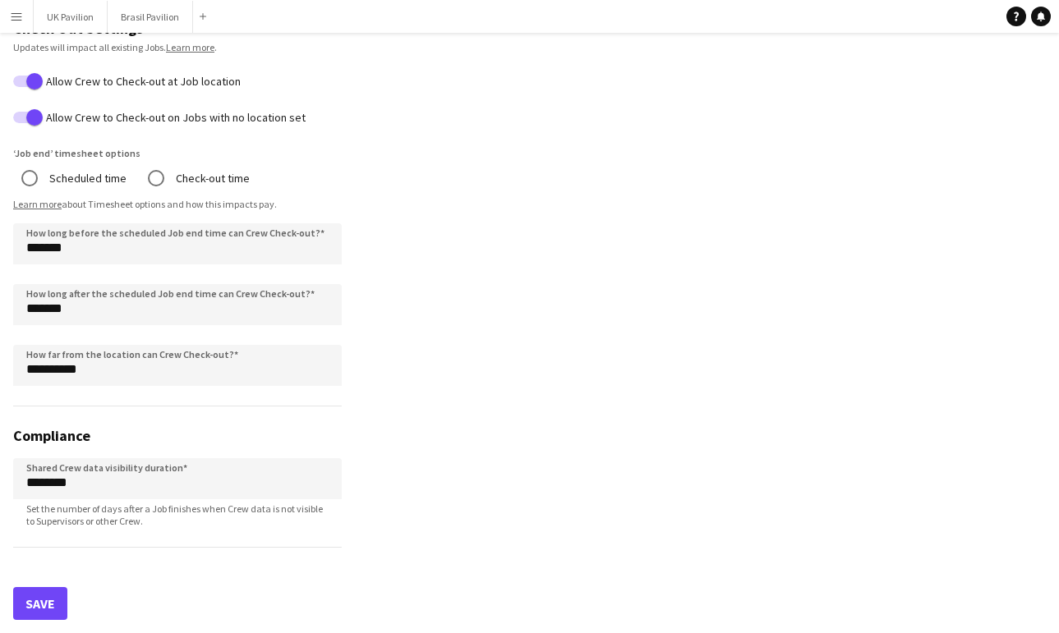
scroll to position [1162, 0]
click at [47, 601] on button "Save" at bounding box center [40, 603] width 54 height 33
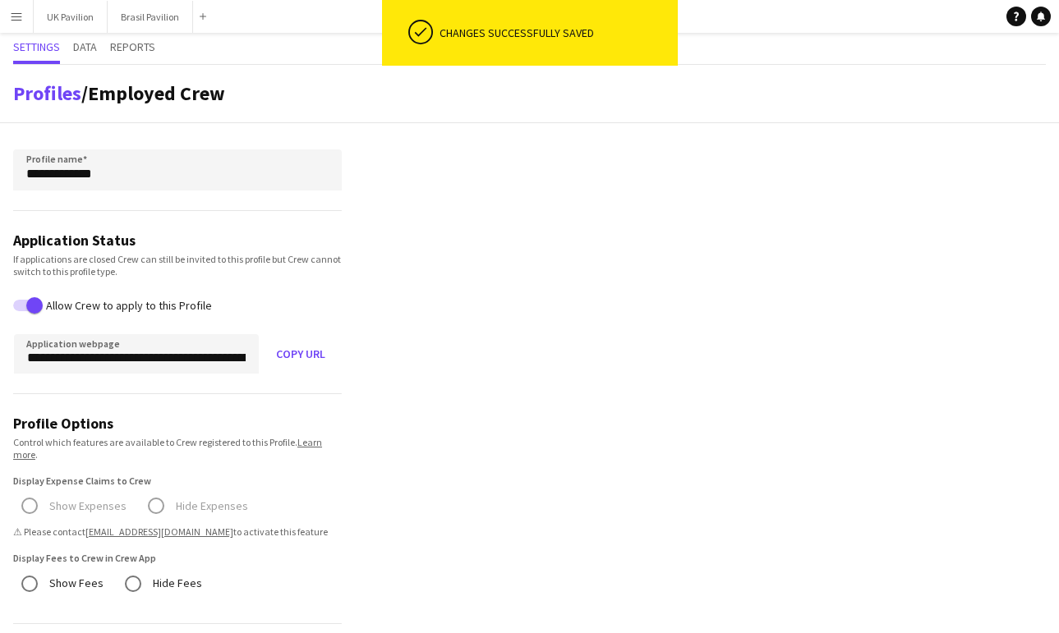
scroll to position [0, 0]
click at [97, 45] on span "Data" at bounding box center [85, 47] width 24 height 12
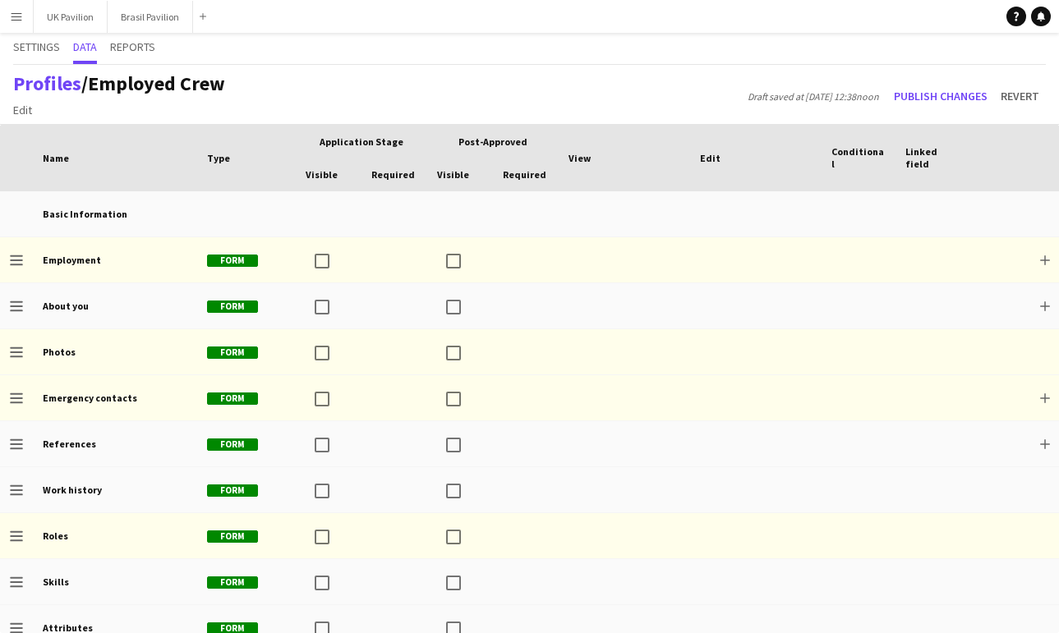
click at [887, 99] on button "Publish changes" at bounding box center [940, 96] width 107 height 26
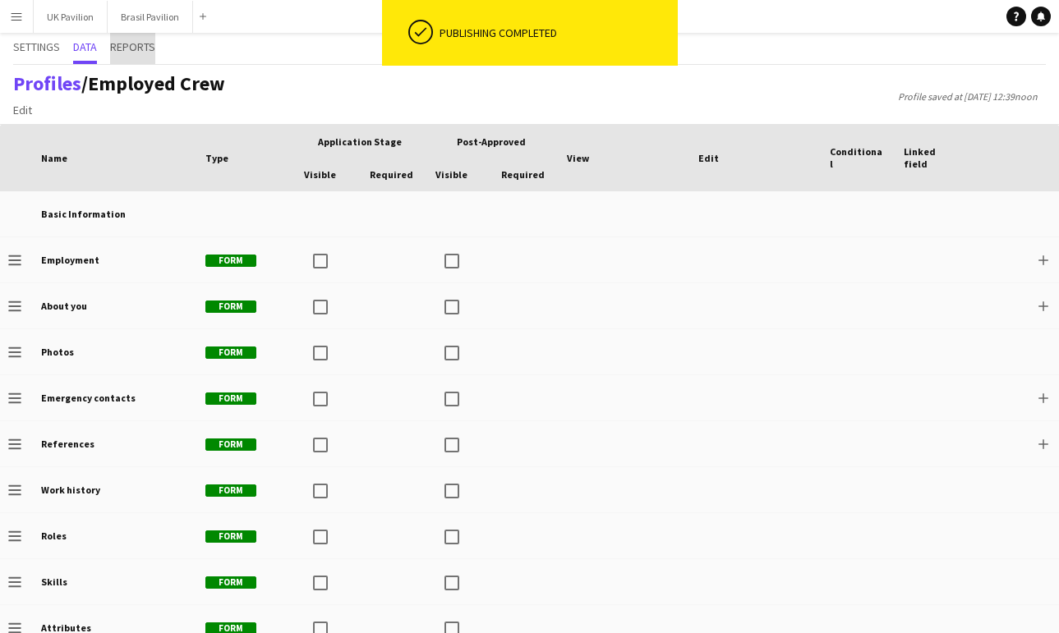
click at [145, 47] on span "Reports" at bounding box center [132, 47] width 45 height 12
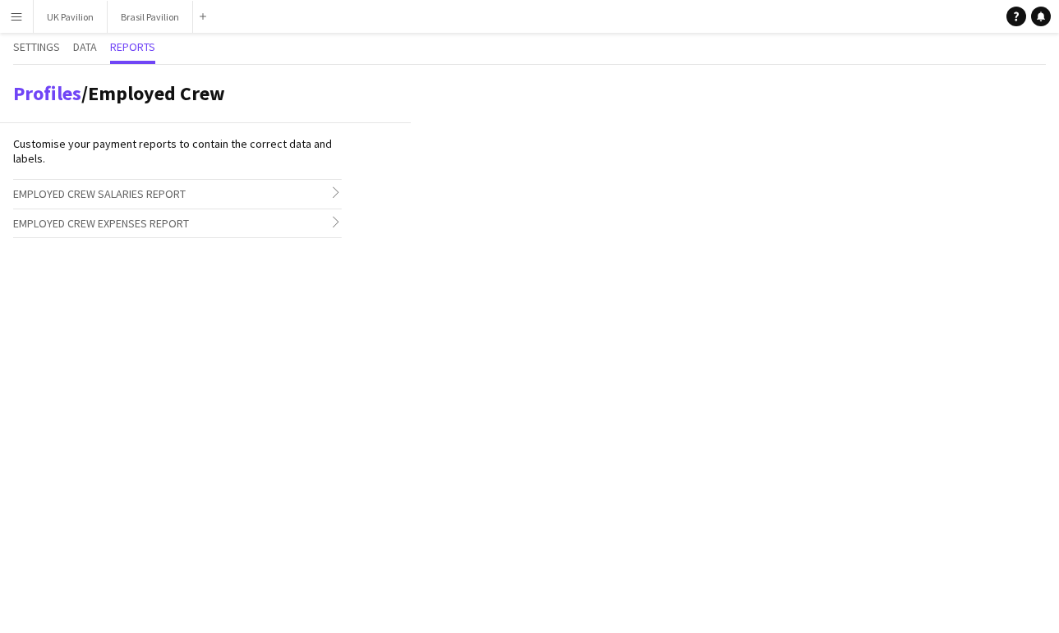
click at [186, 199] on span "Employed Crew Salaries Report" at bounding box center [99, 193] width 173 height 15
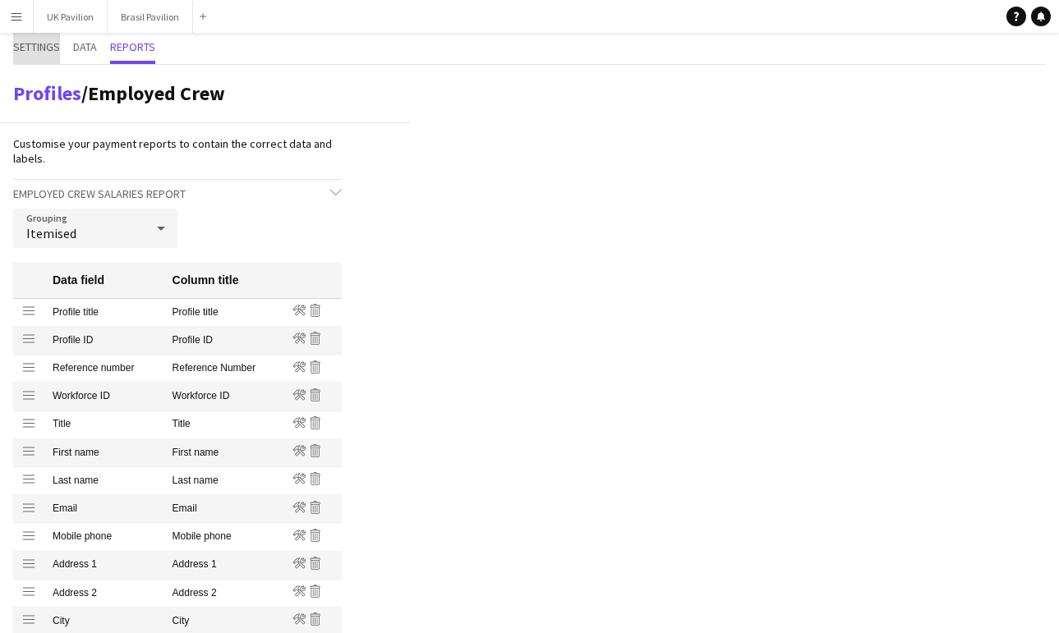
click at [58, 51] on span "Settings" at bounding box center [36, 47] width 47 height 12
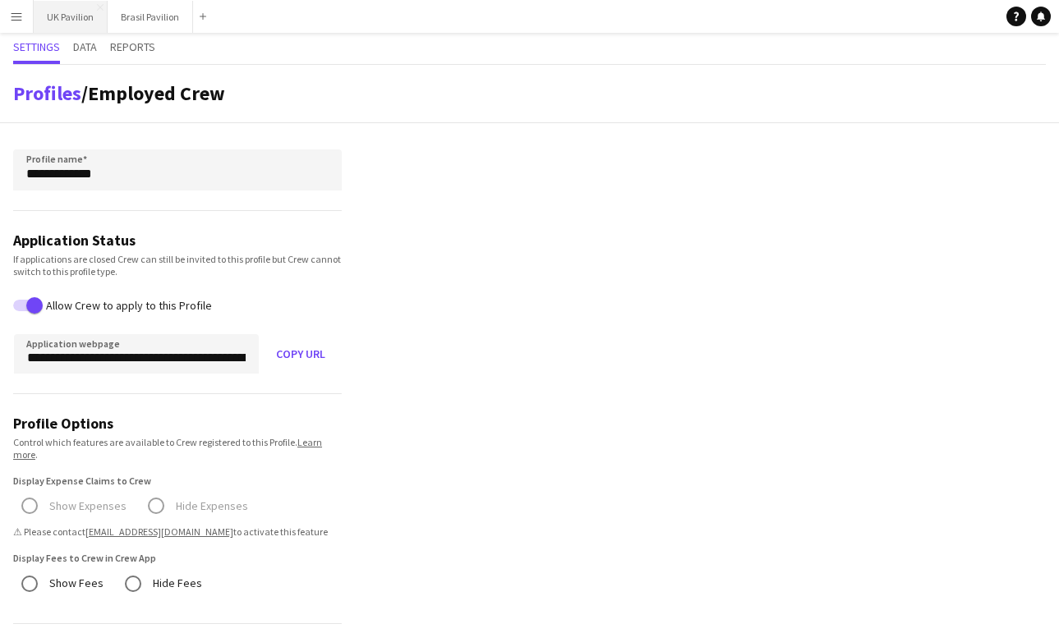
click at [51, 16] on button "UK Pavilion Close" at bounding box center [71, 17] width 74 height 32
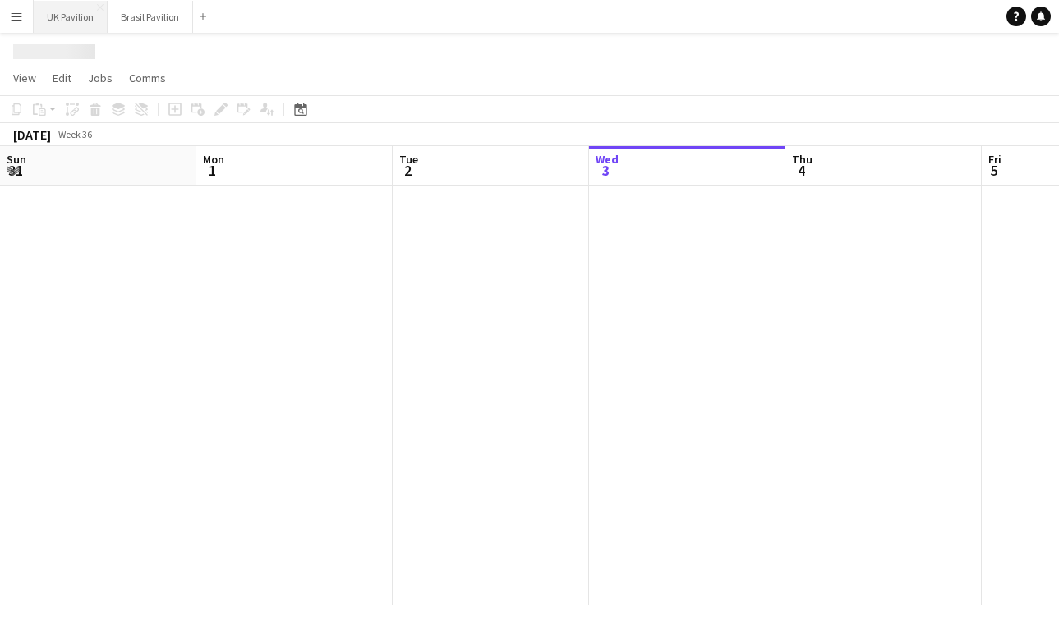
scroll to position [0, 393]
